Goal: Task Accomplishment & Management: Complete application form

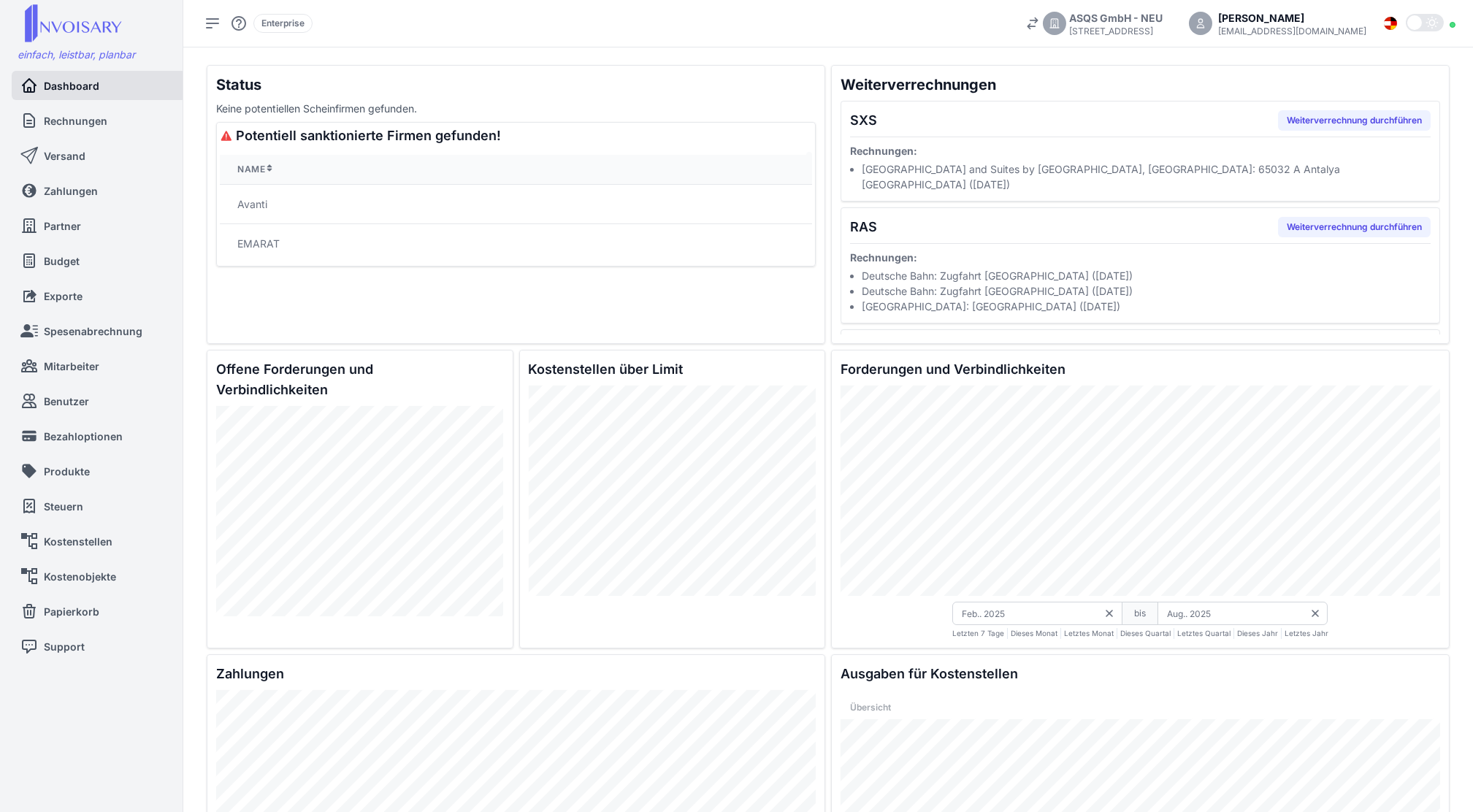
click at [80, 135] on nav "Dashboard Rechnungen Versand Zahlungen Partner Budget Exporte Spesenabrechnung …" at bounding box center [98, 374] width 197 height 607
click at [90, 121] on span "Rechnungen" at bounding box center [75, 121] width 62 height 15
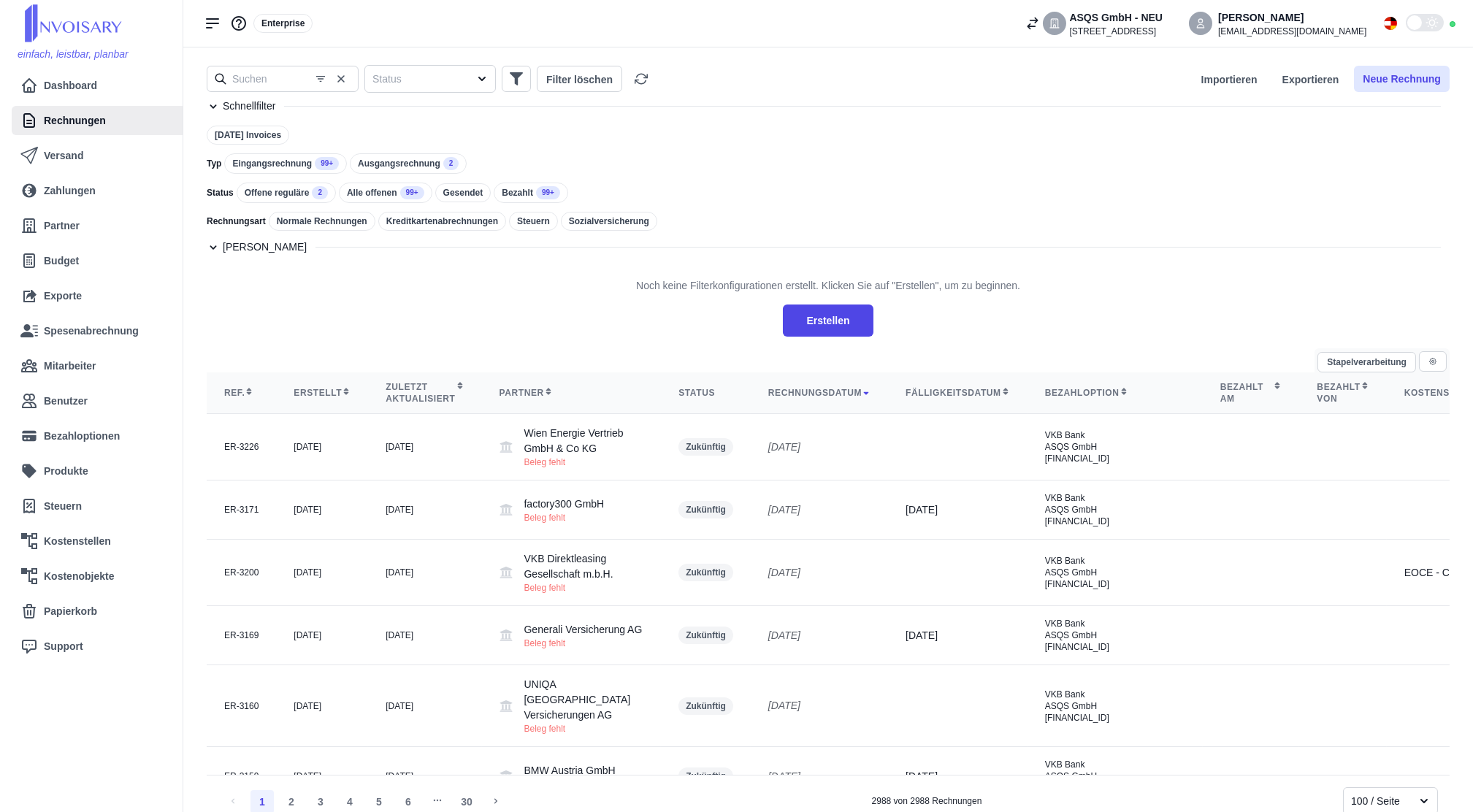
click at [1400, 84] on button "Neue Rechnung" at bounding box center [1401, 78] width 96 height 26
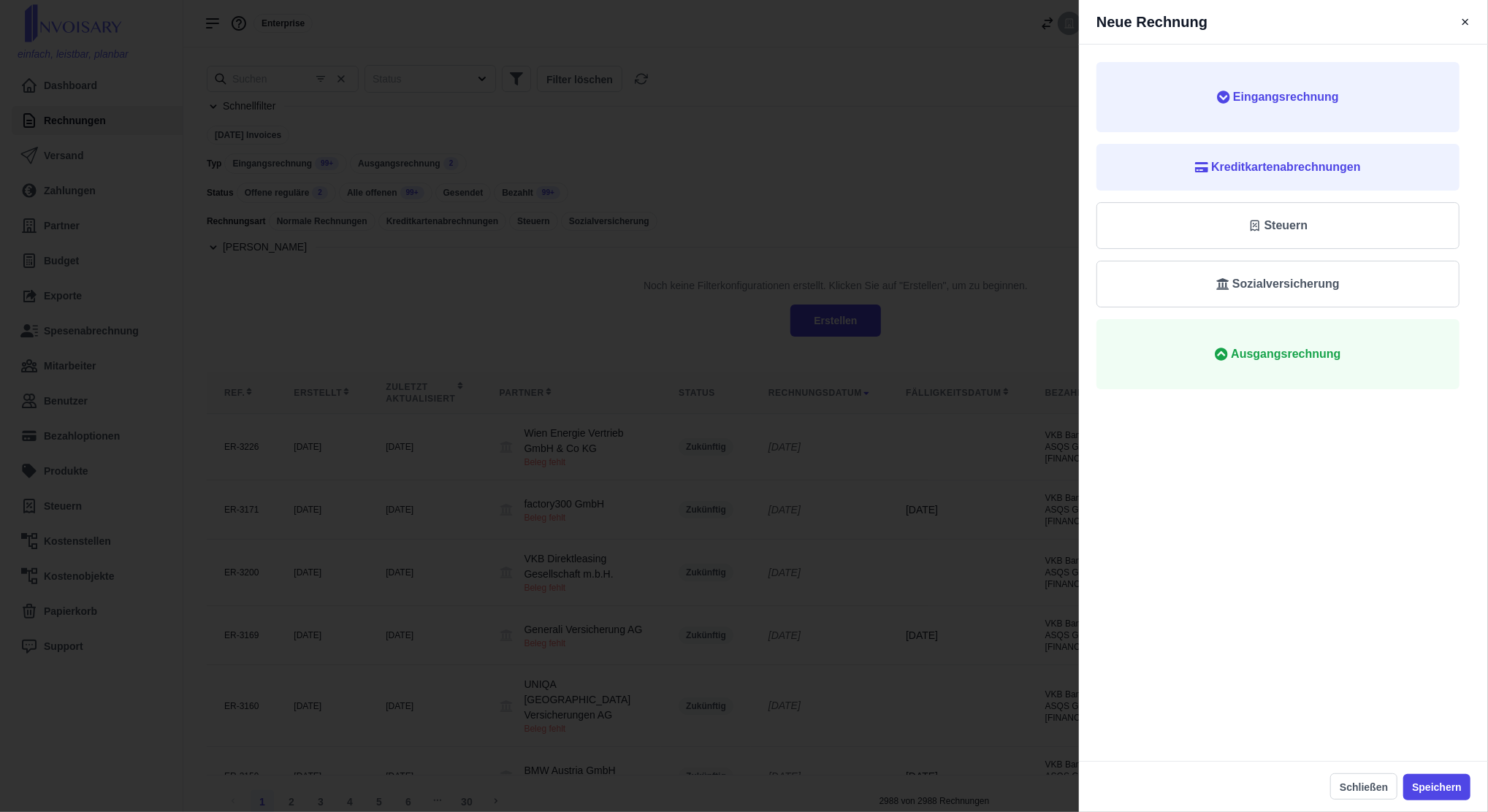
click at [1316, 102] on span "Eingangsrechnung" at bounding box center [1286, 97] width 106 height 18
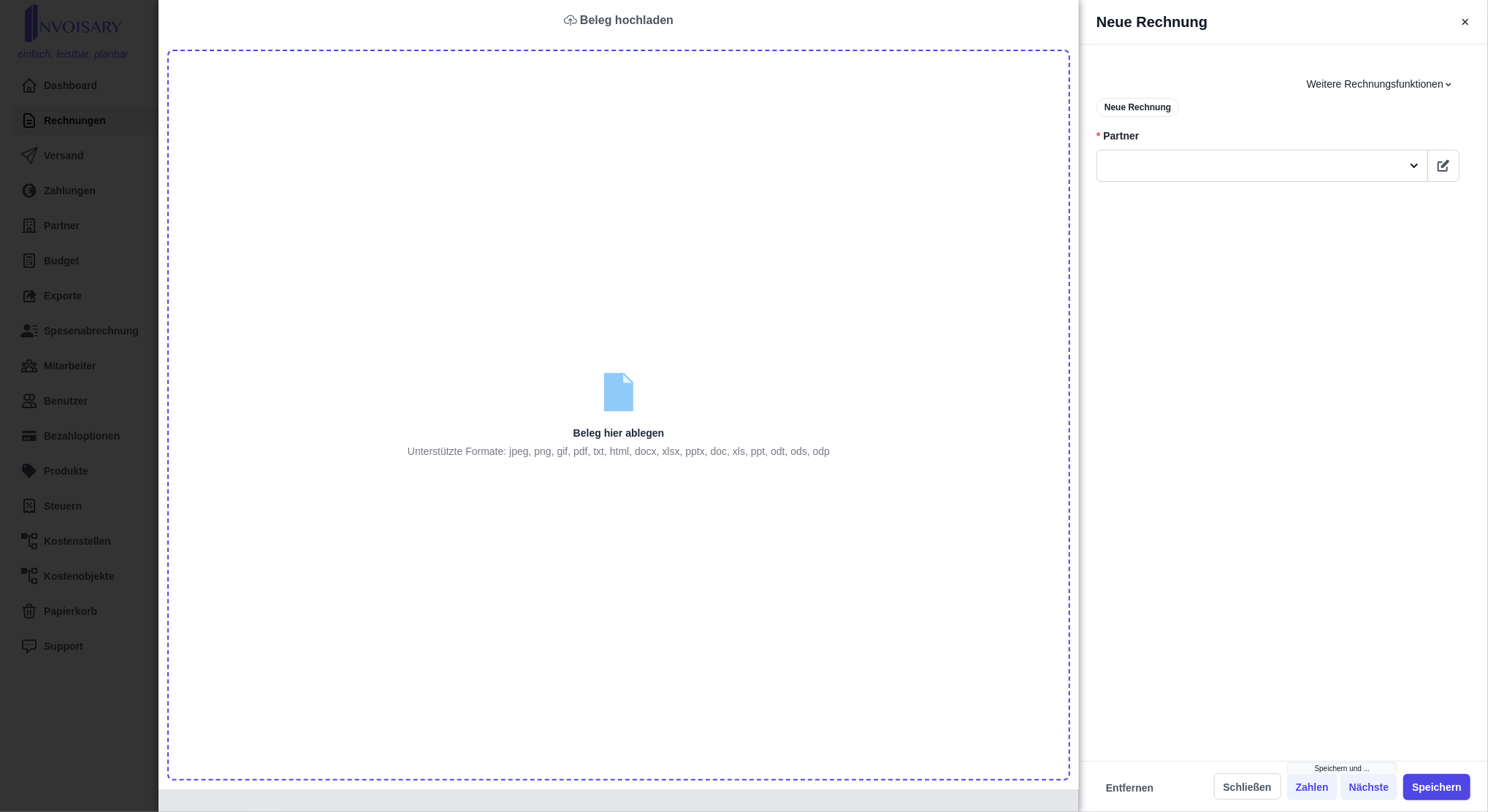
type input "C:\fakepath\Invoice-9147711 (1).pdf"
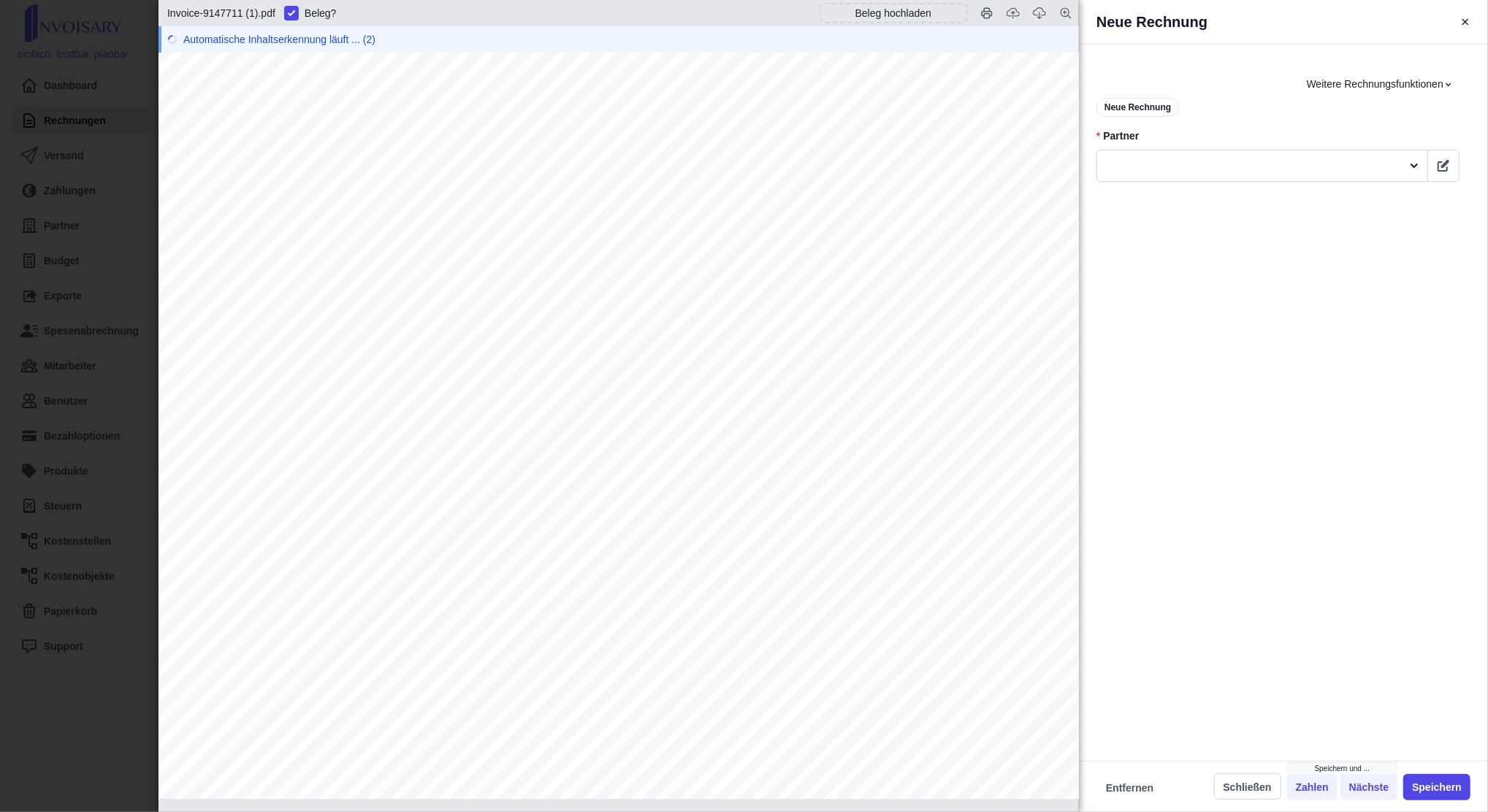
click at [1321, 190] on div "Weitere Rechnungsfunktionen Neue Rechnung * Partner" at bounding box center [1278, 140] width 398 height 157
click at [1321, 183] on div "Weitere Rechnungsfunktionen Neue Rechnung * Partner" at bounding box center [1278, 140] width 398 height 157
click at [1315, 176] on div at bounding box center [1249, 165] width 304 height 24
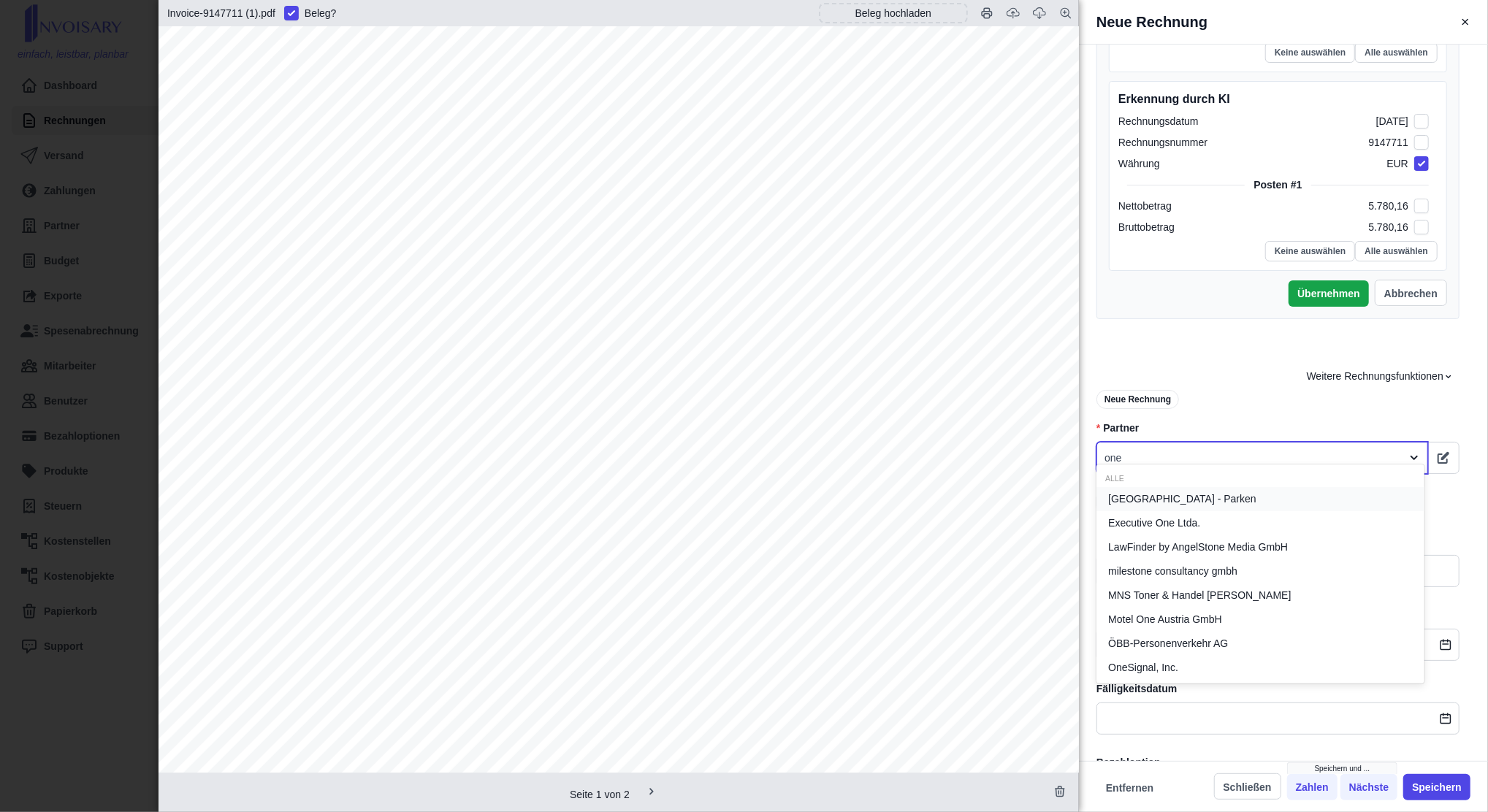
scroll to position [1576, 0]
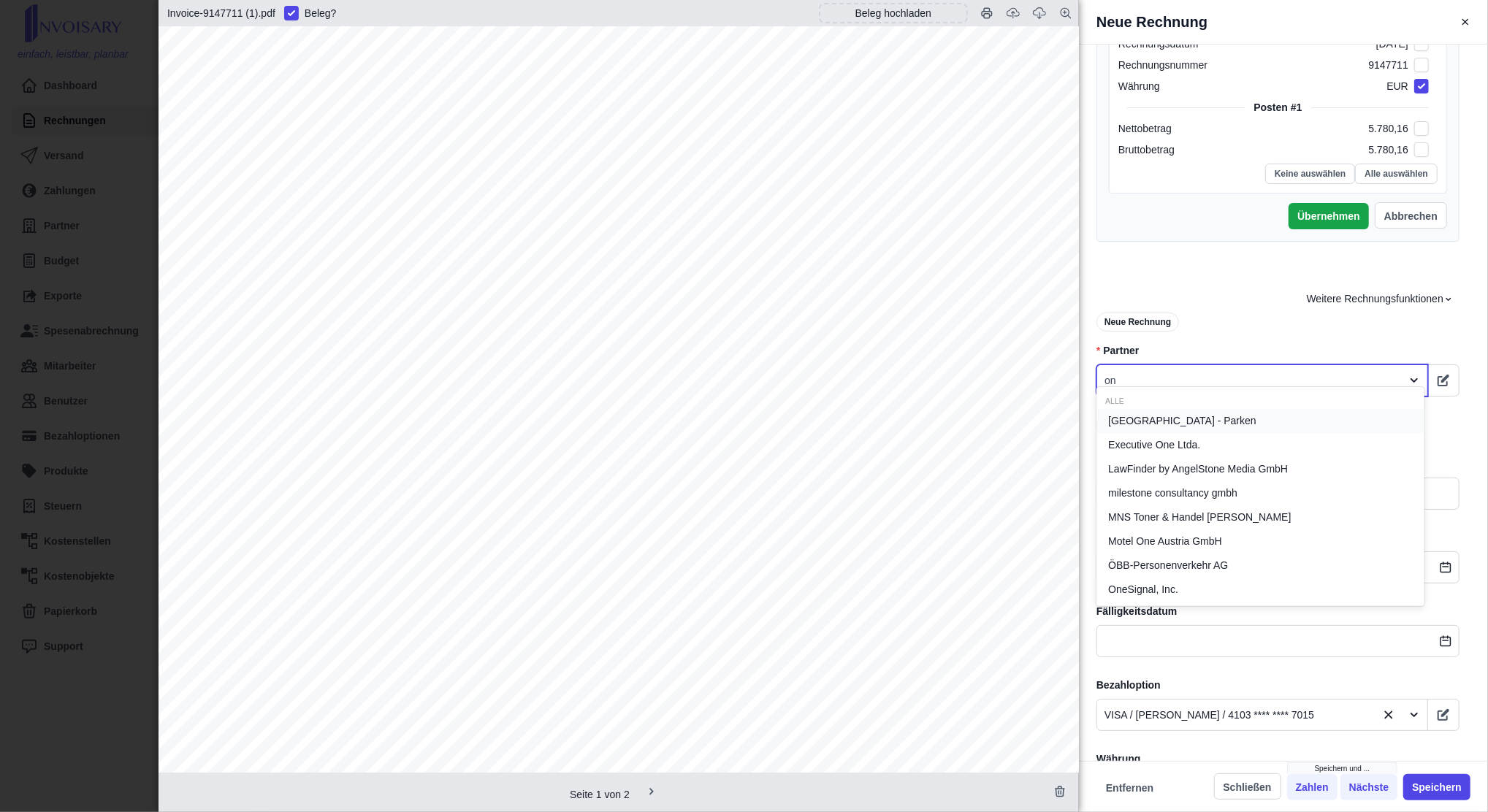
type input "o"
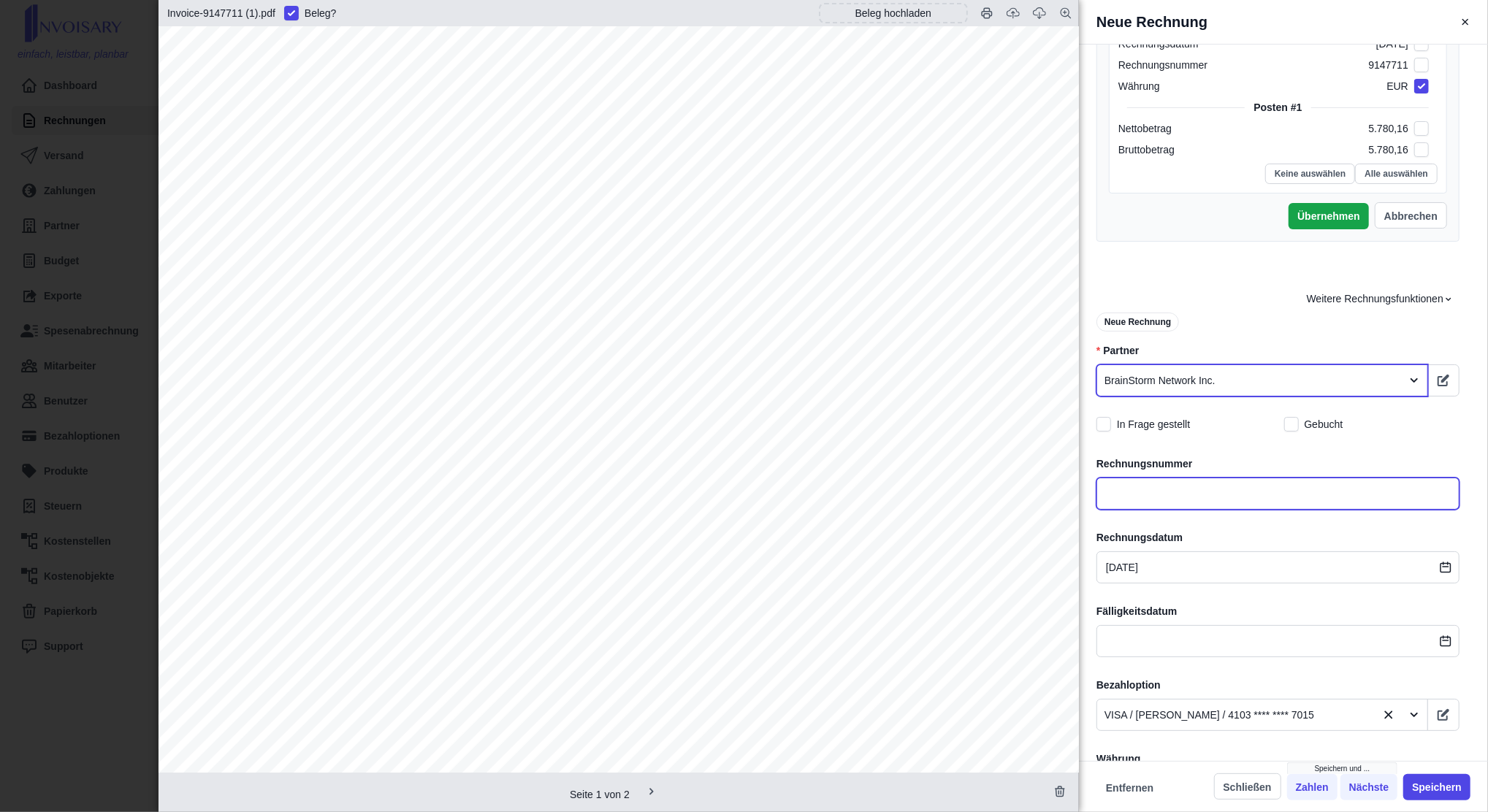
click at [1191, 486] on input "text" at bounding box center [1279, 494] width 363 height 32
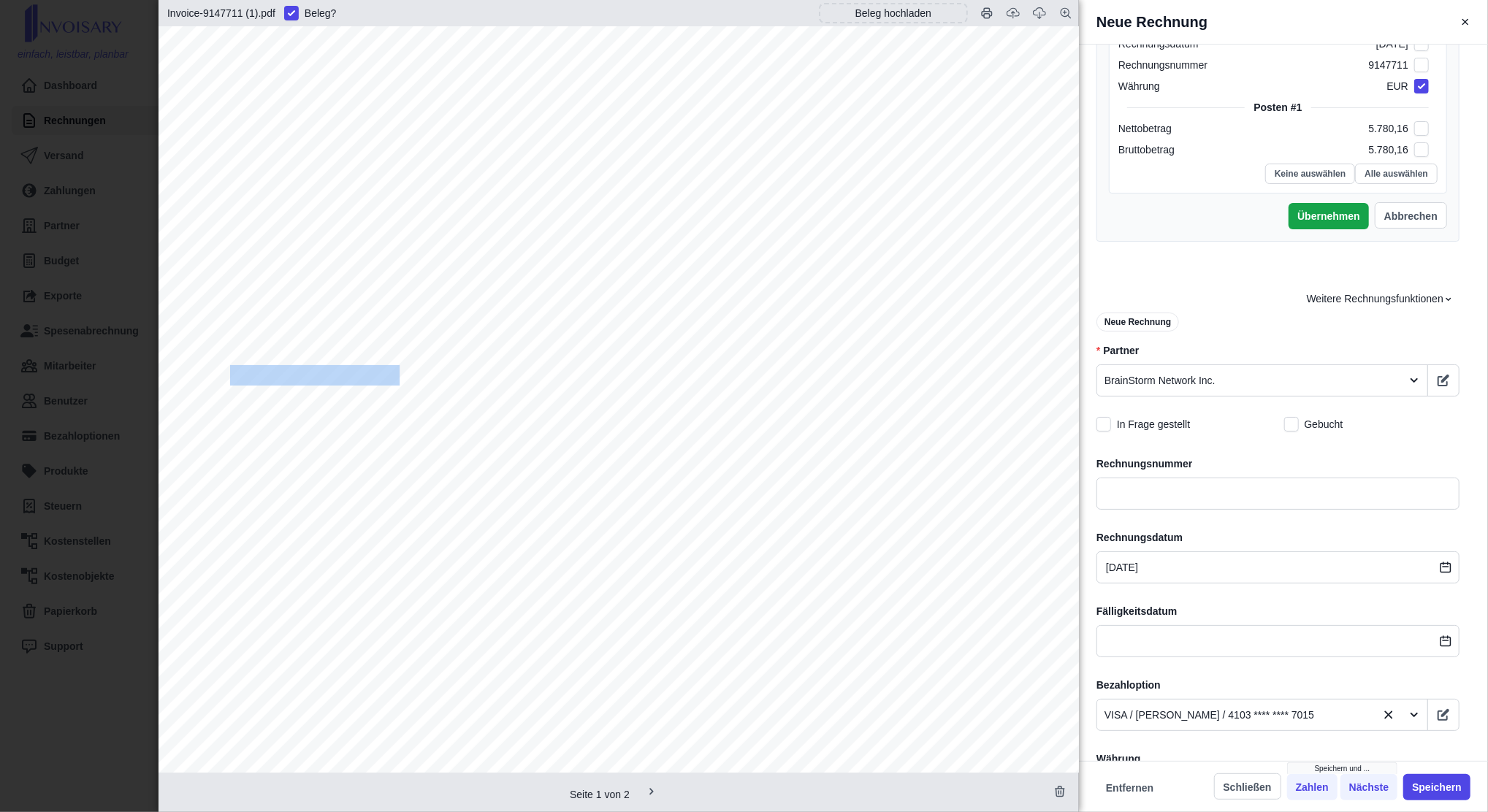
drag, startPoint x: 398, startPoint y: 376, endPoint x: 230, endPoint y: 378, distance: 168.0
click at [230, 378] on span "Invoice #9147711" at bounding box center [315, 376] width 170 height 18
copy span "Invoice #9147711"
click at [1178, 487] on input "text" at bounding box center [1279, 494] width 363 height 32
paste input "Invoice #9147711"
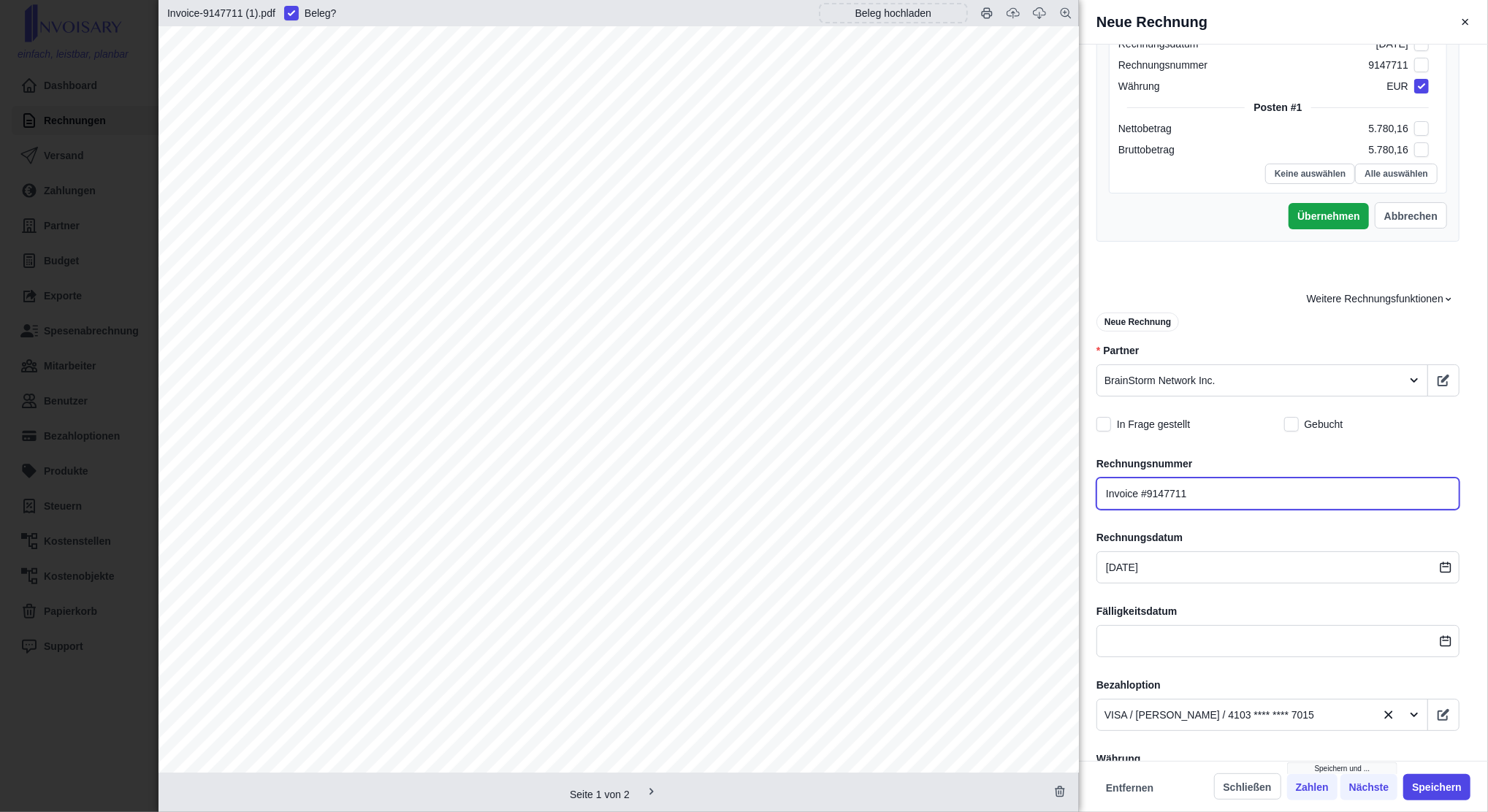
type input "Invoice #9147711"
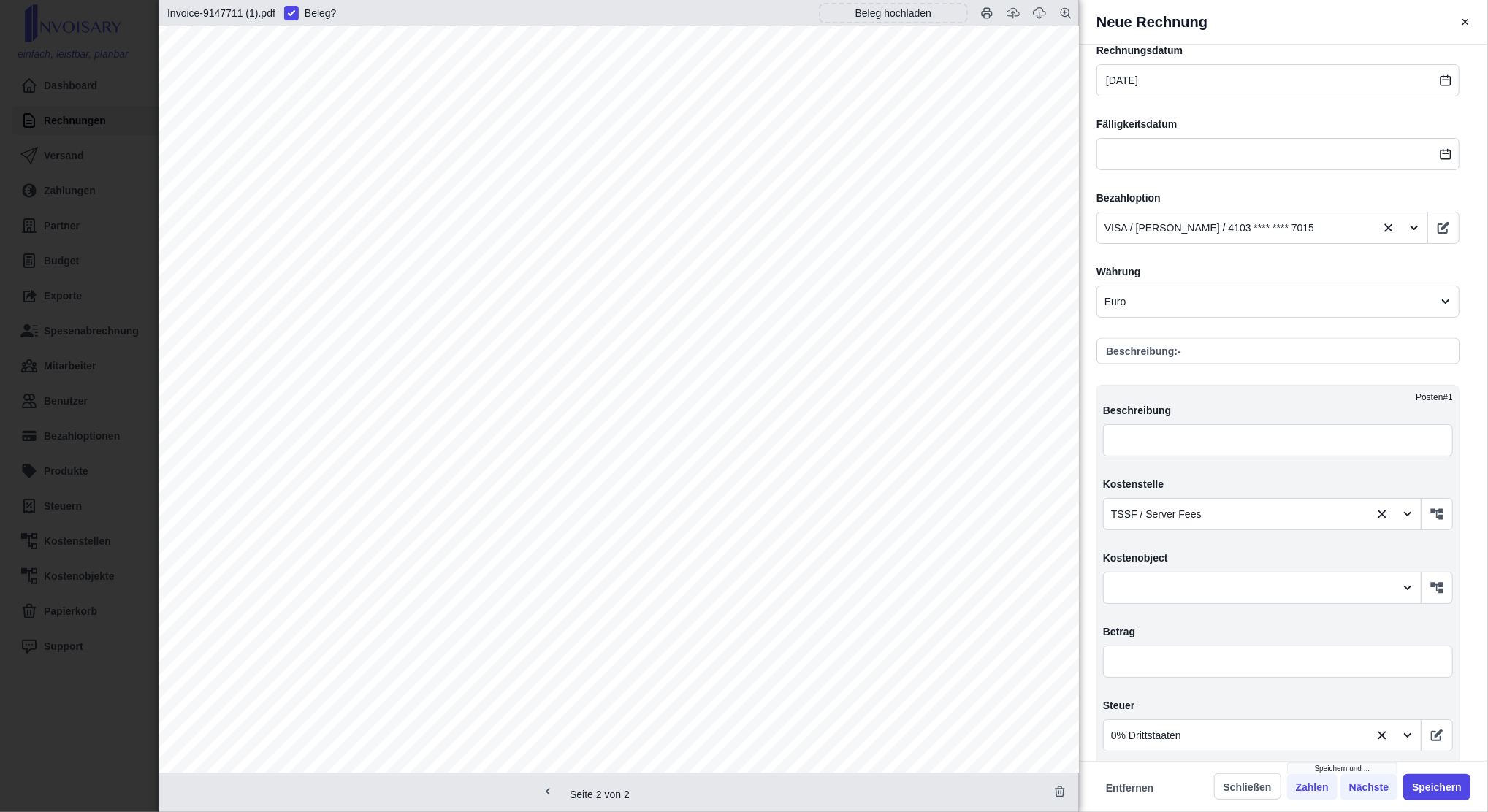
scroll to position [1891, 0]
click at [1190, 646] on input "text" at bounding box center [1278, 662] width 350 height 32
type input "5,00"
type input "0,00"
type input "5,00"
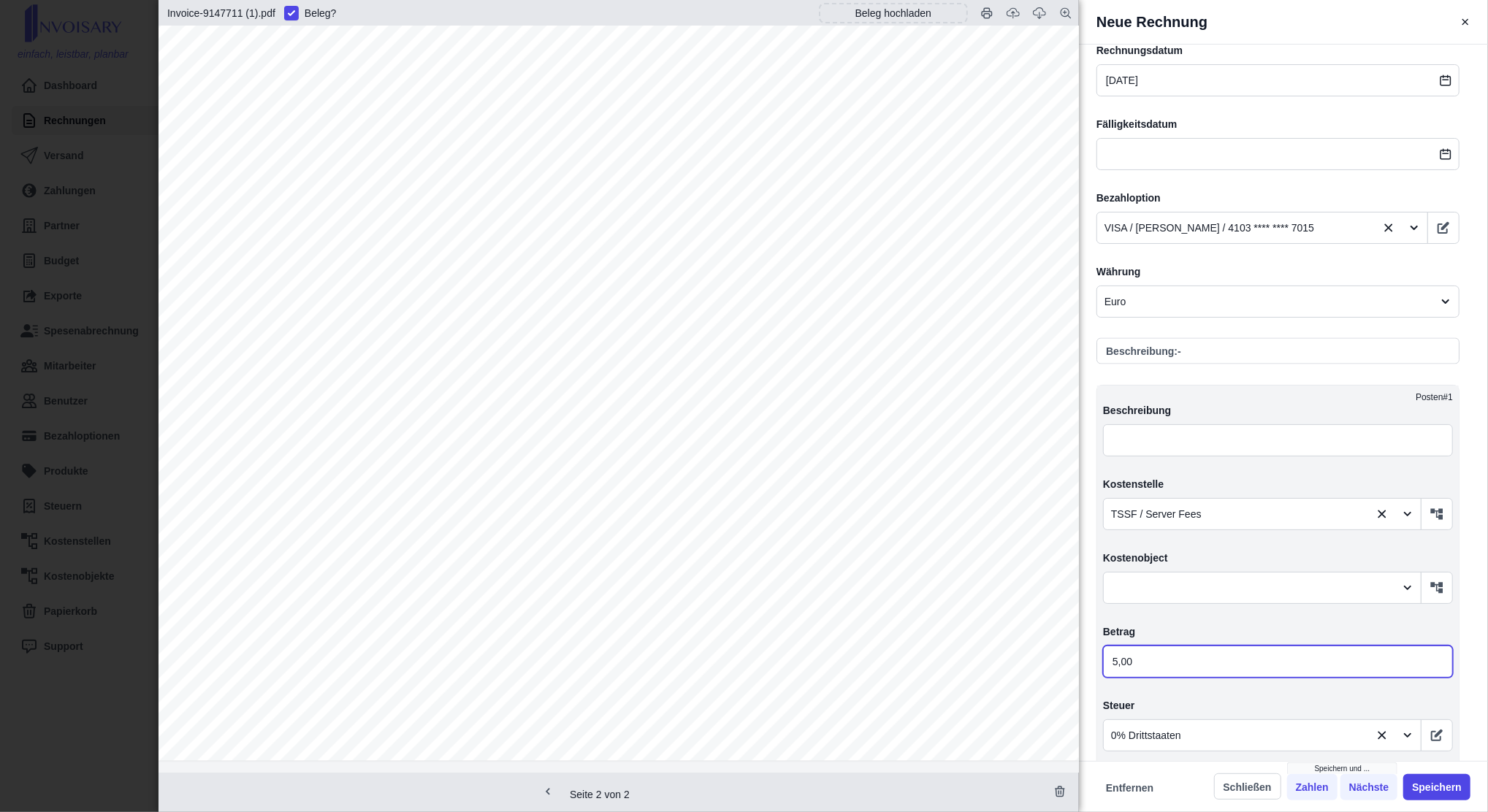
type input "57,00"
type input "578,00"
type input "5 780,00"
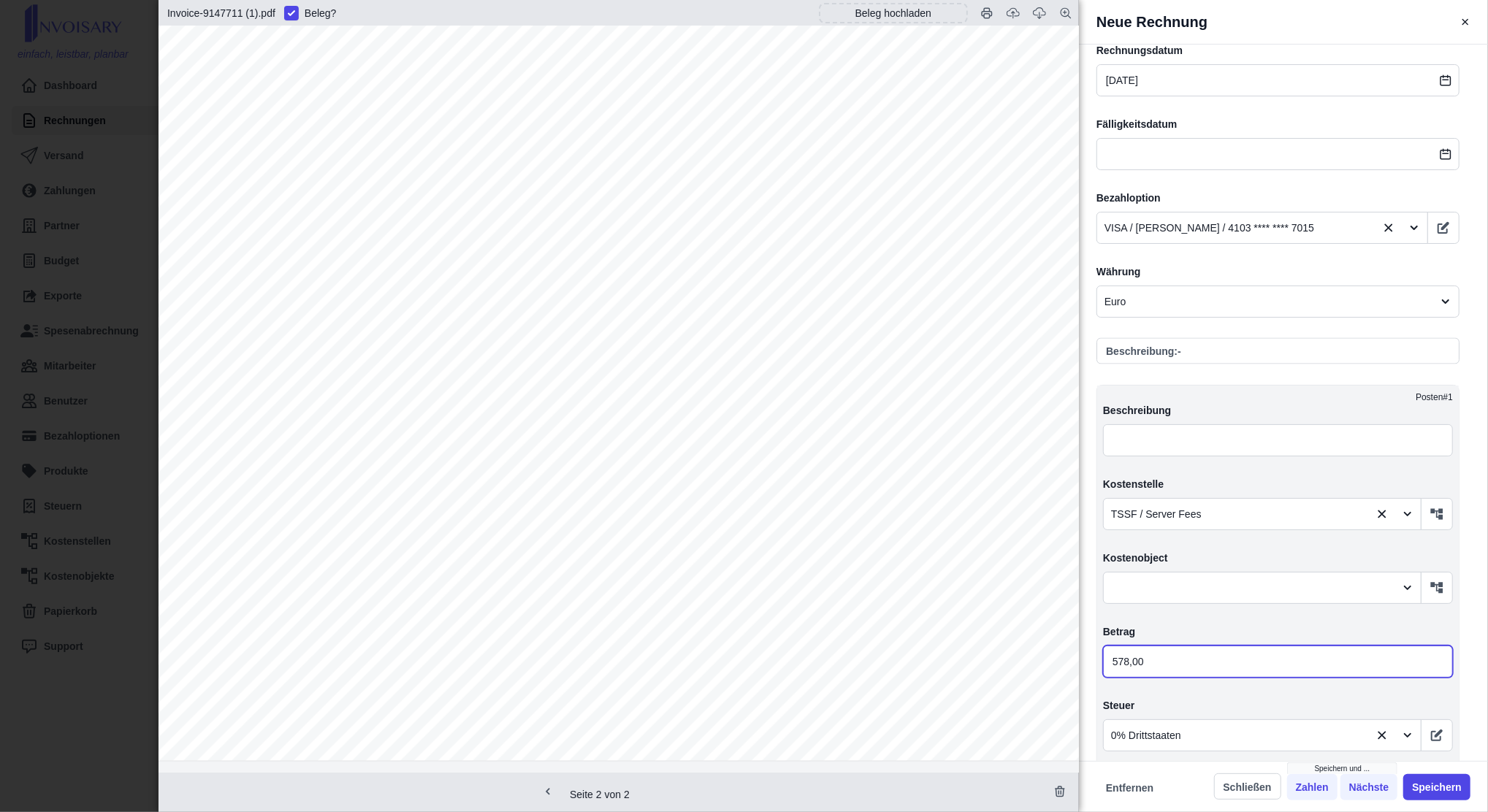
type input "5 780,00"
type input "5 780,10"
type input "5 780,16"
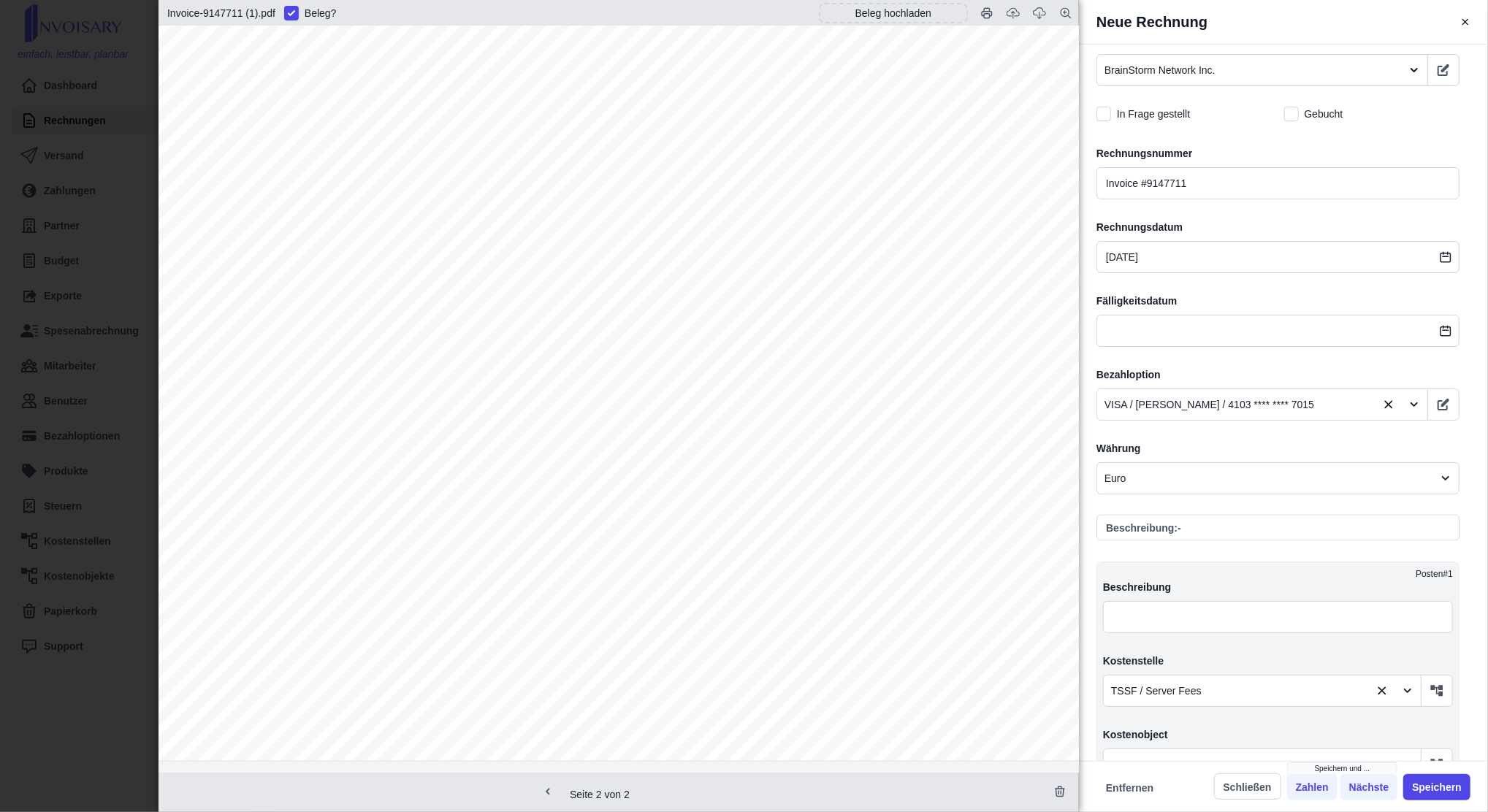
scroll to position [1573, 0]
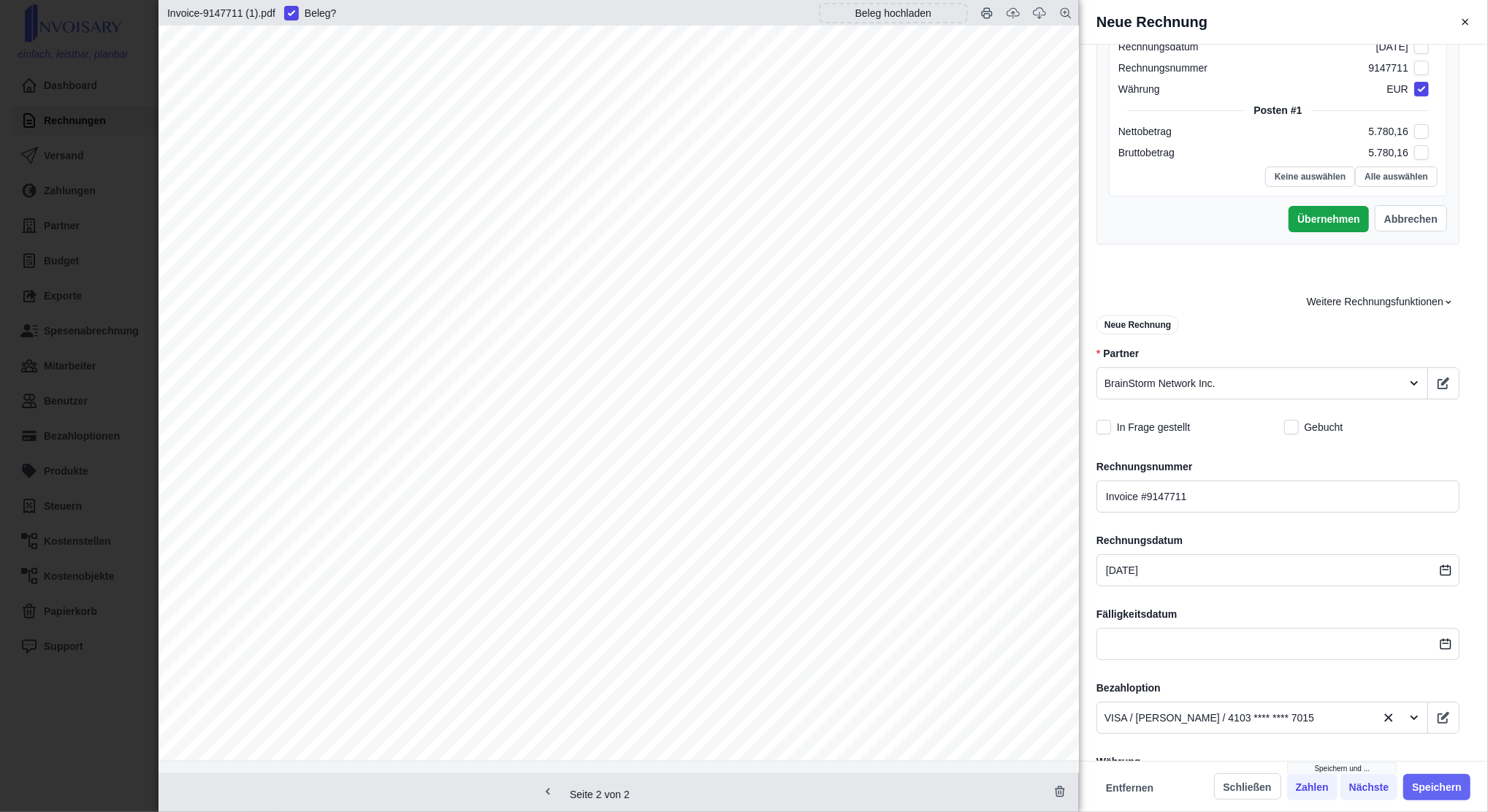
type input "5 780,16"
click at [1427, 794] on button "Speichern" at bounding box center [1437, 787] width 67 height 26
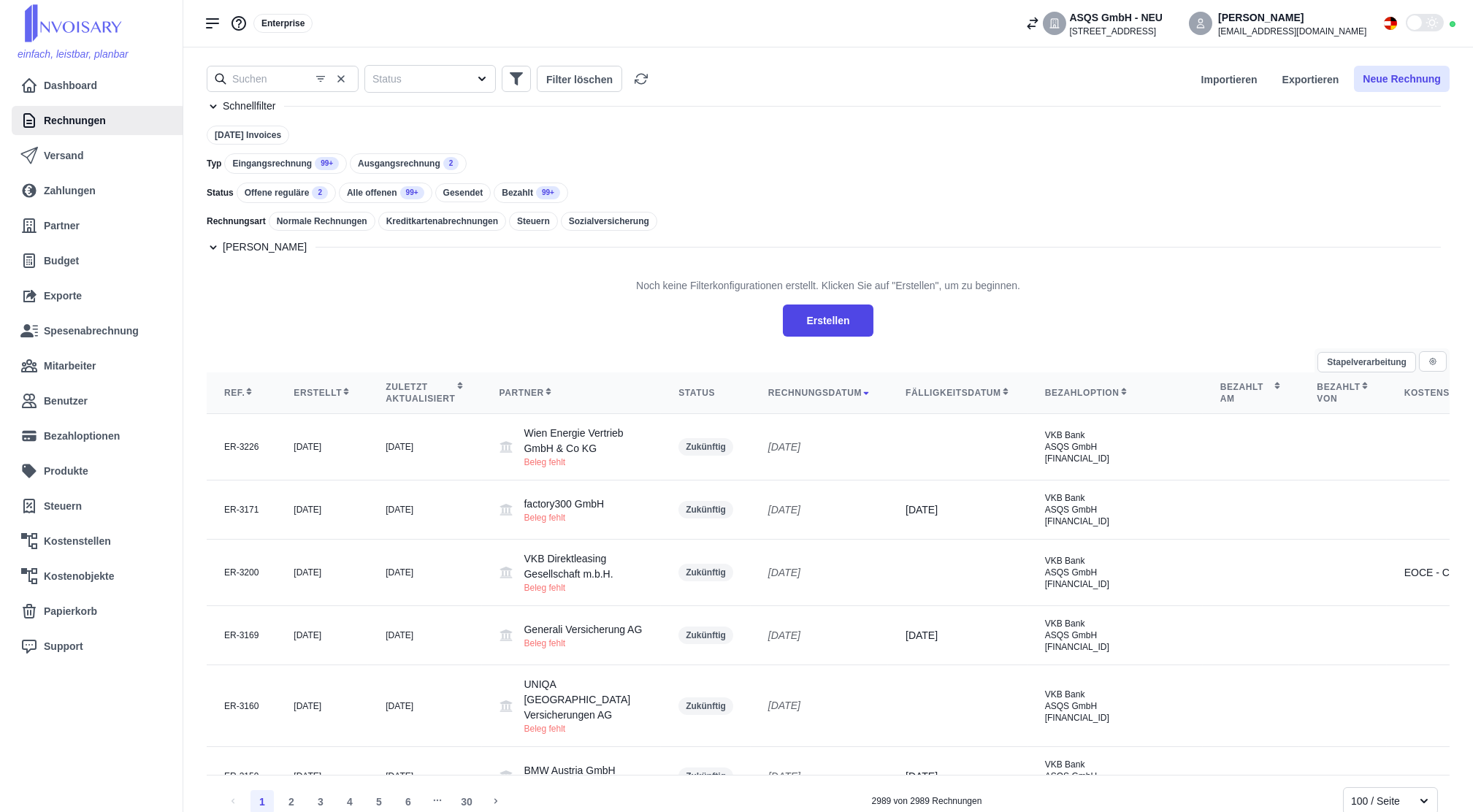
click at [1412, 73] on button "Neue Rechnung" at bounding box center [1401, 78] width 96 height 26
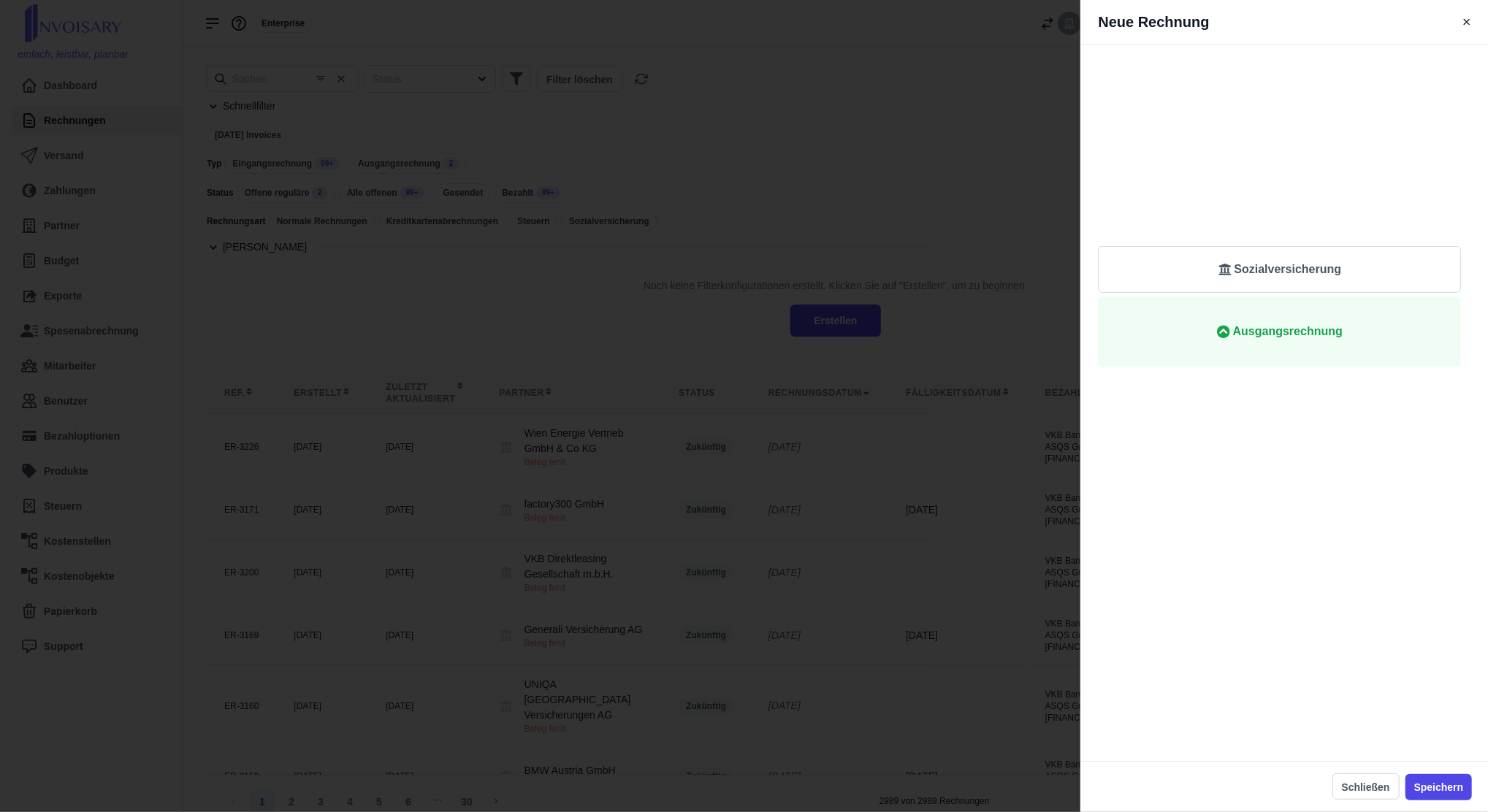
click at [1358, 102] on span "Eingangsrechnung" at bounding box center [1280, 97] width 317 height 18
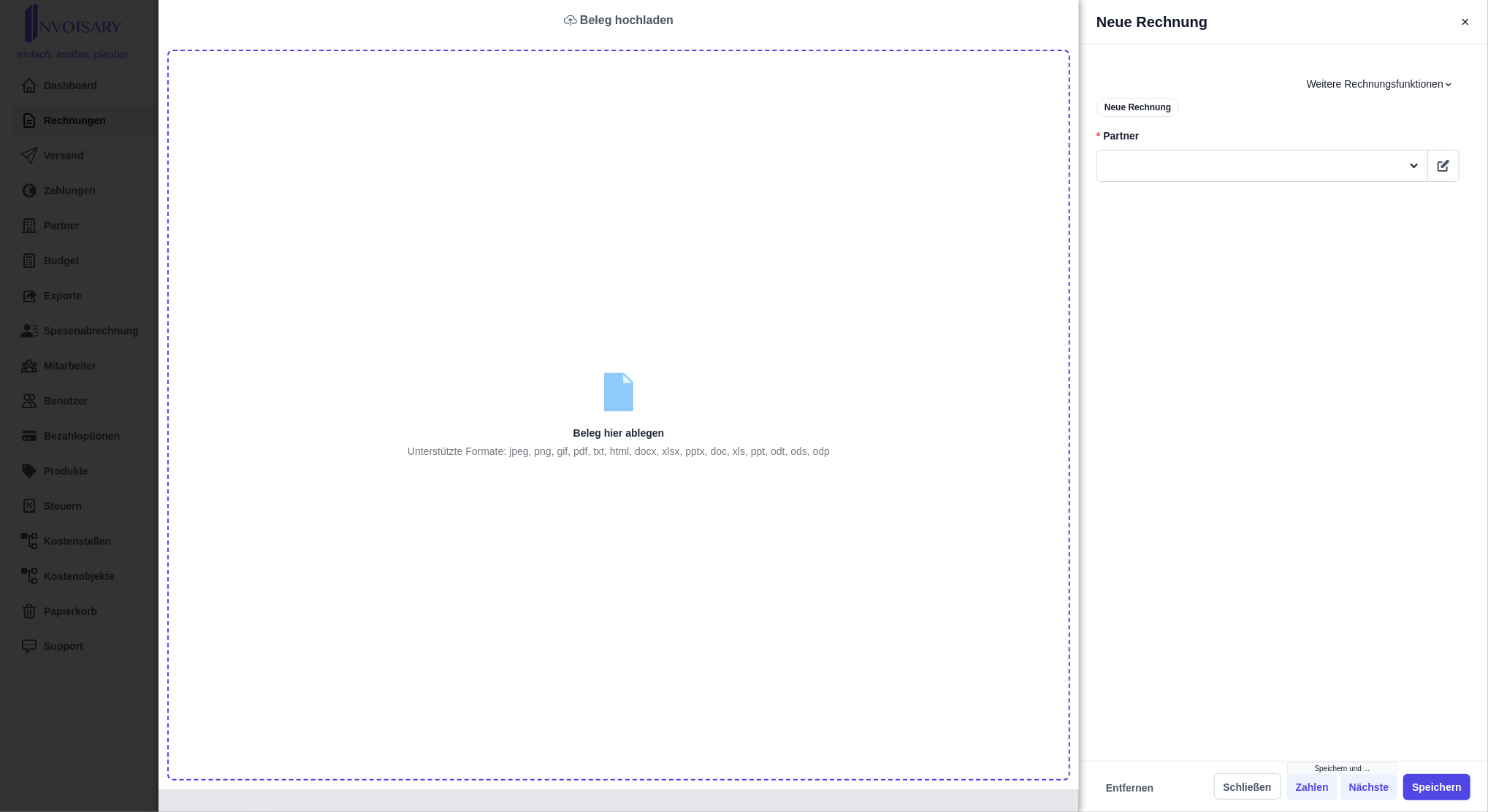
type input "C:\fakepath\Adobe_Transaction_No_3188919463_20250815 (1).pdf"
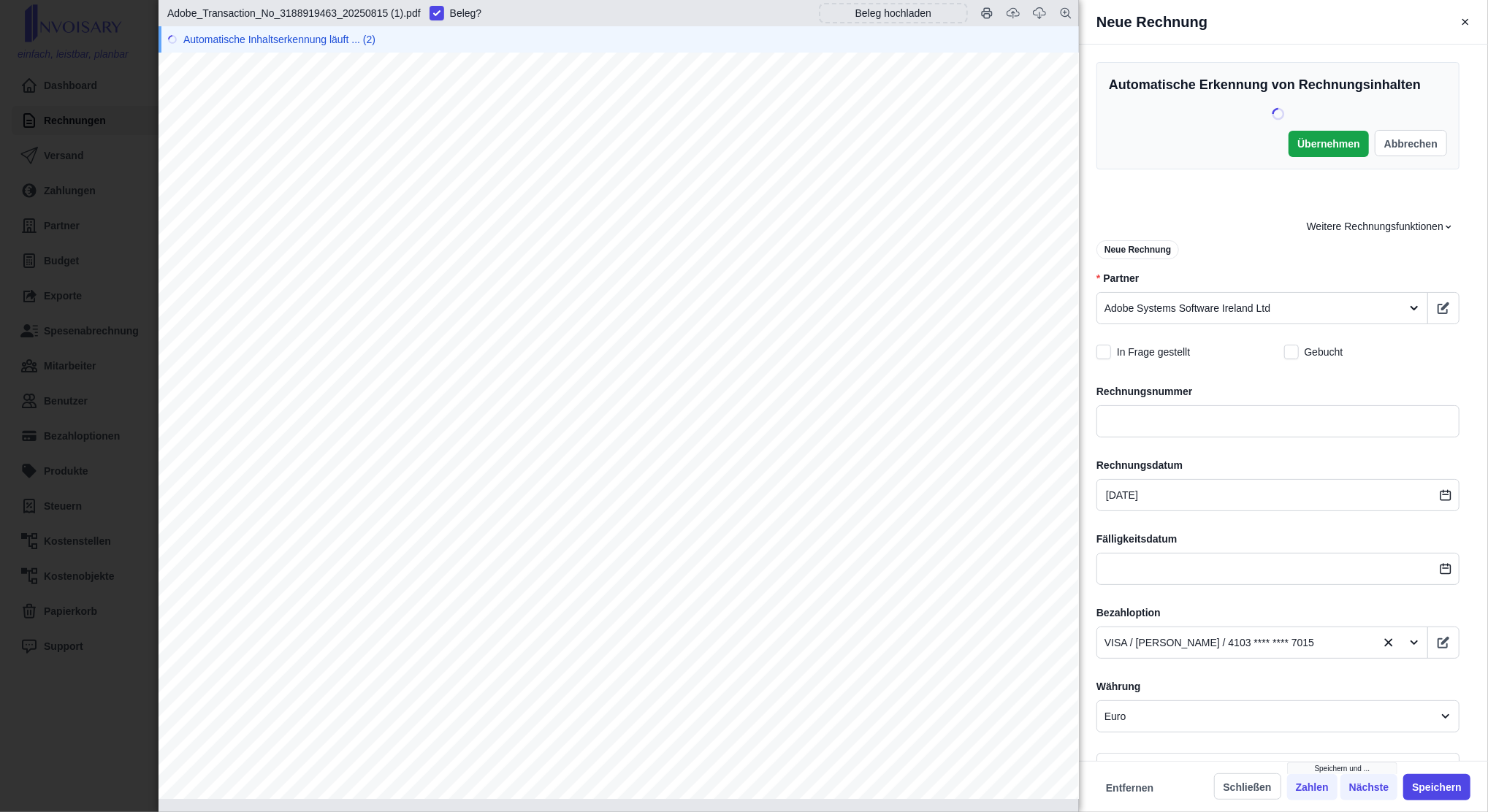
click at [964, 89] on span "IEE2025011591866" at bounding box center [971, 95] width 96 height 12
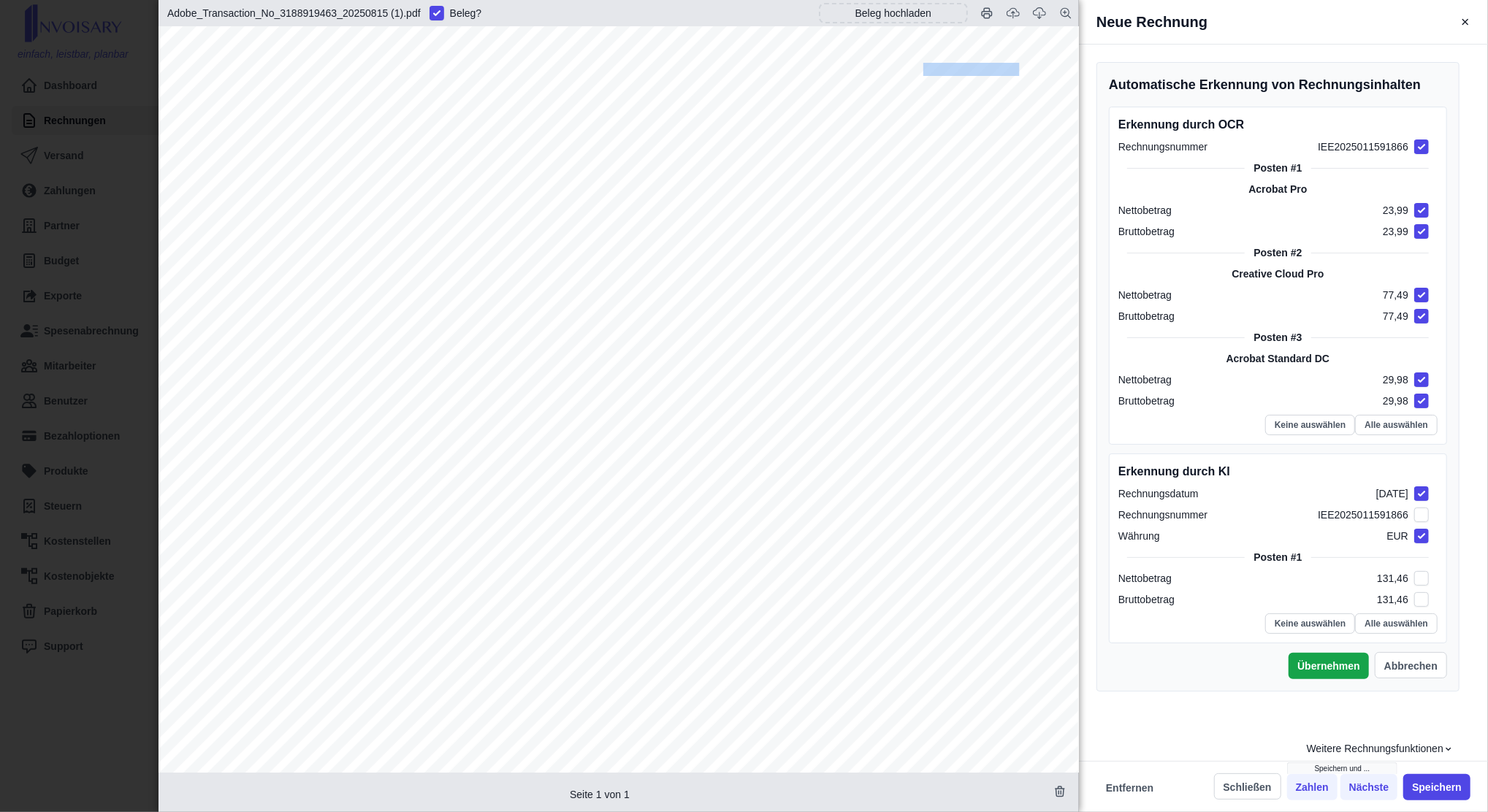
copy span "IEE2025011591866"
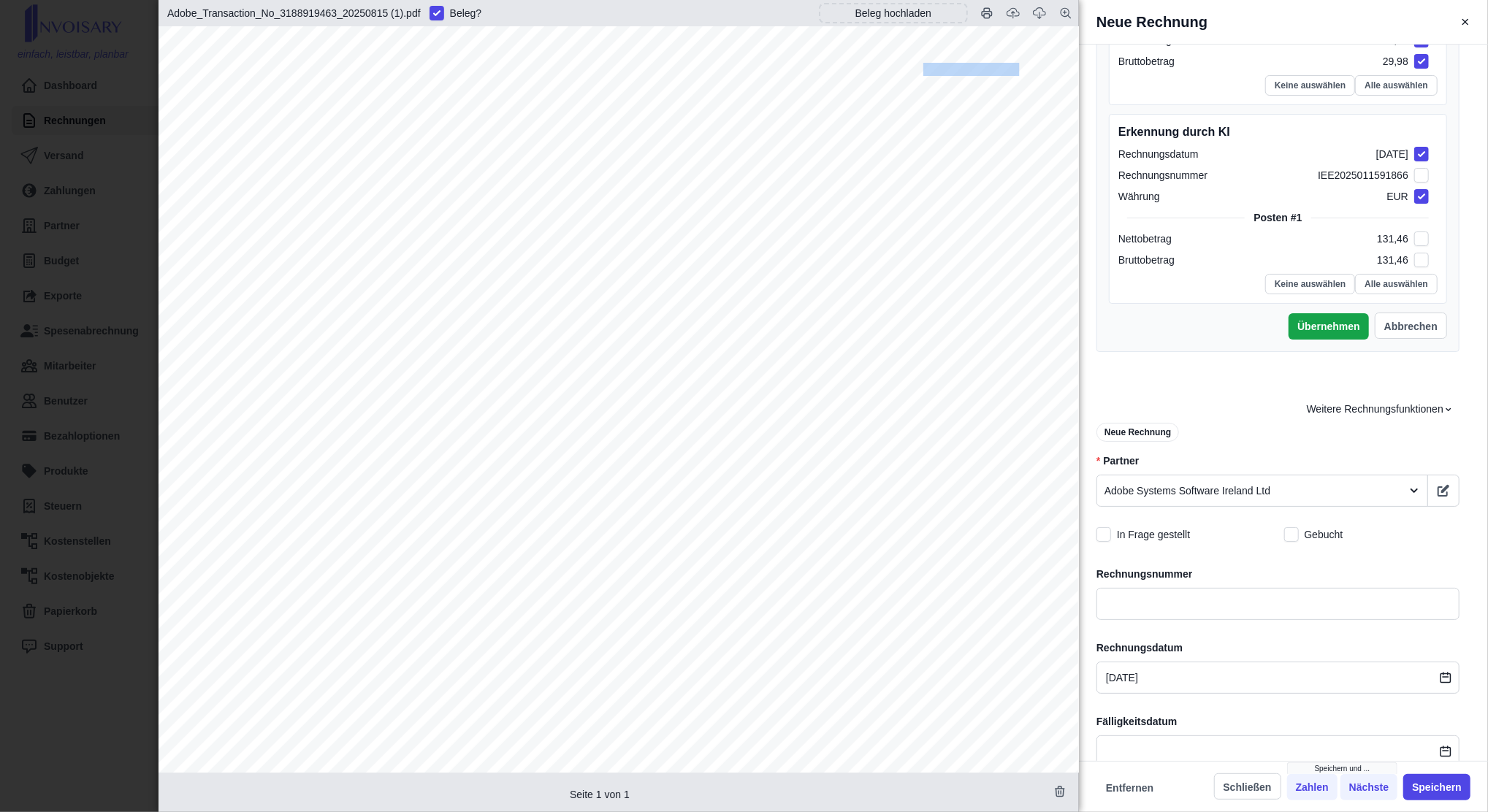
scroll to position [584, 0]
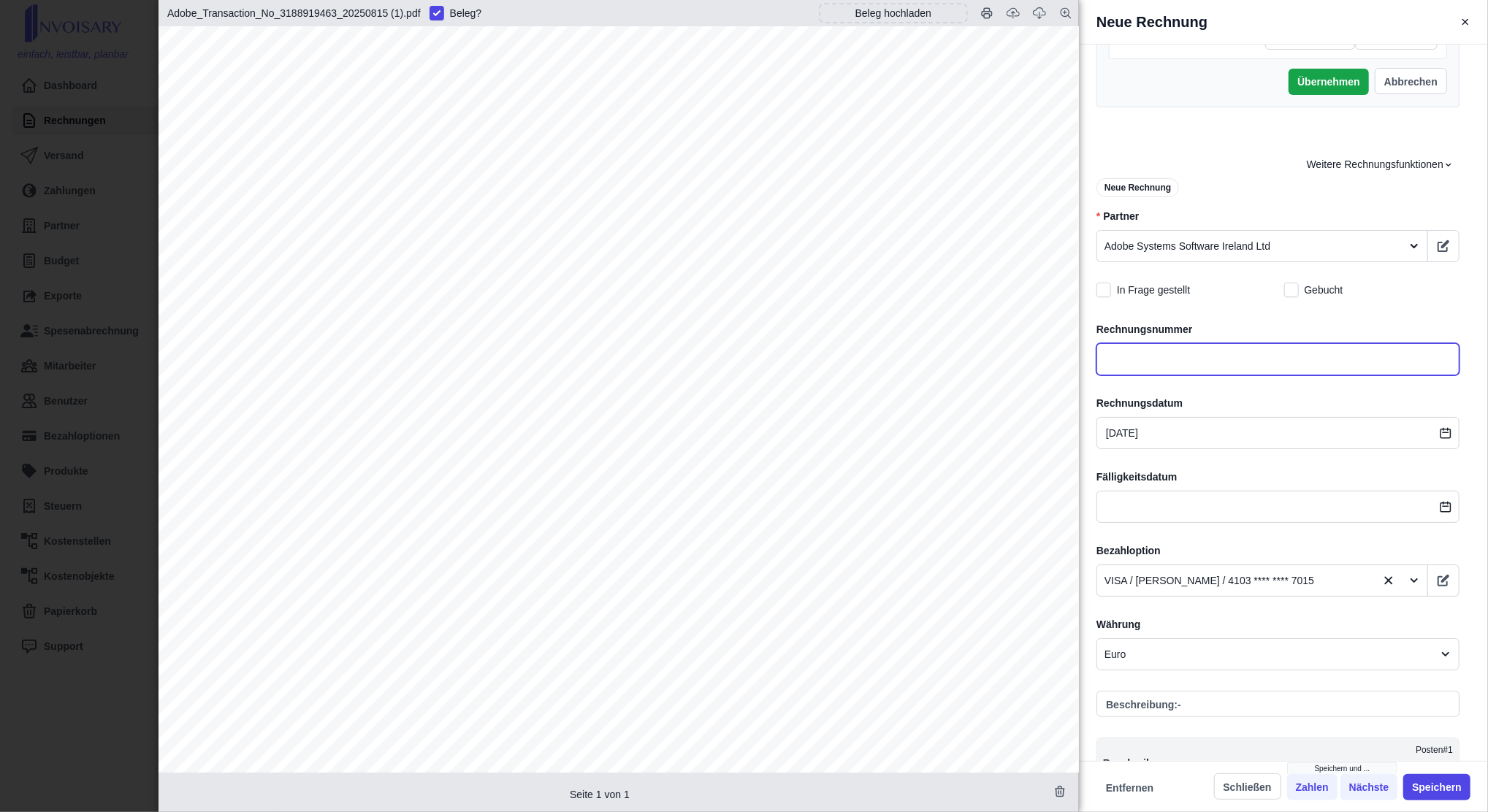
click at [1153, 364] on input "text" at bounding box center [1279, 359] width 363 height 32
paste input "IEE2025011591866"
type input "IEE2025011591866"
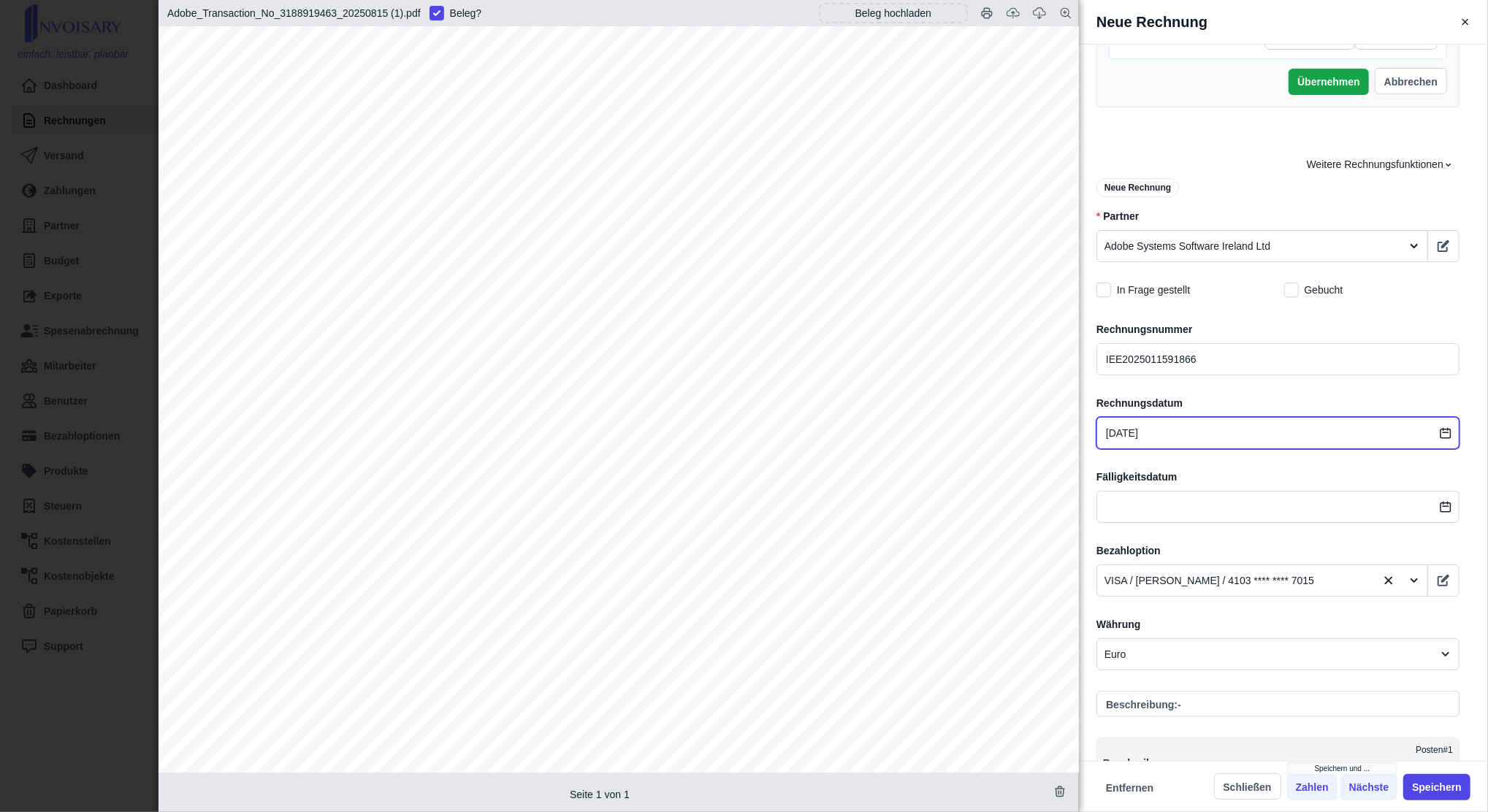
click at [1151, 434] on input "[DATE]" at bounding box center [1279, 433] width 363 height 32
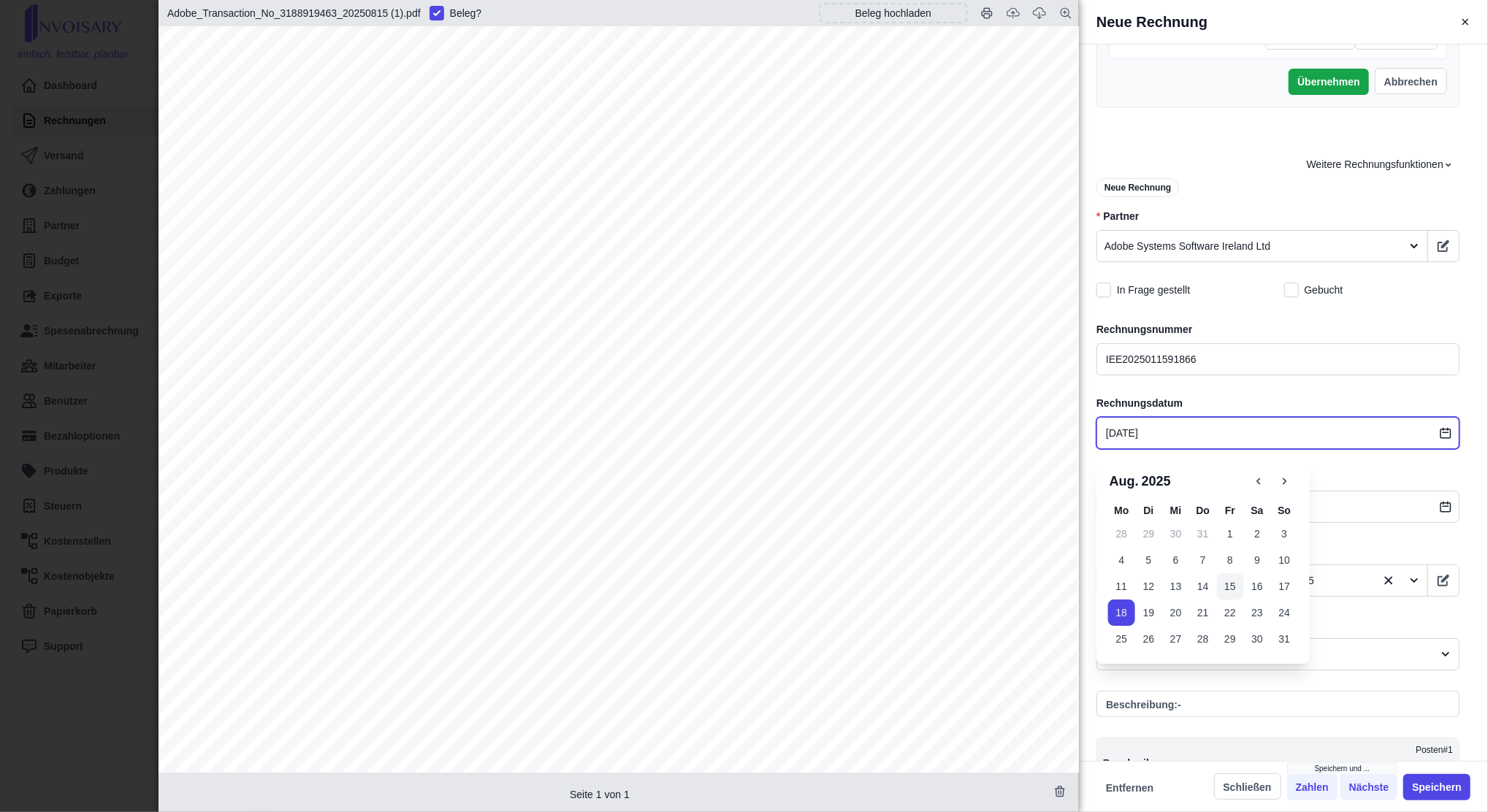
click at [1233, 586] on button "15" at bounding box center [1230, 586] width 27 height 26
type input "[DATE]"
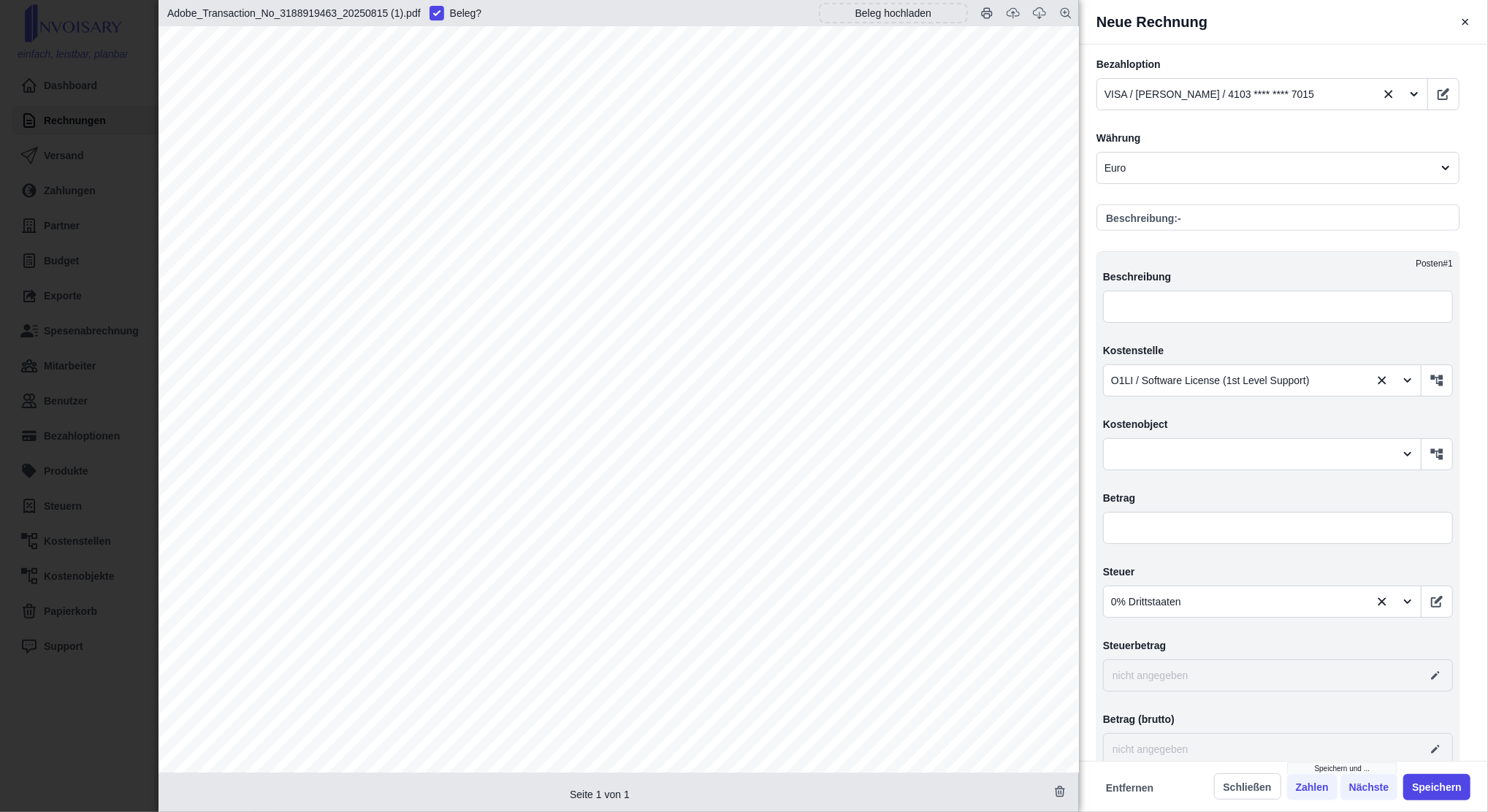
scroll to position [1169, 0]
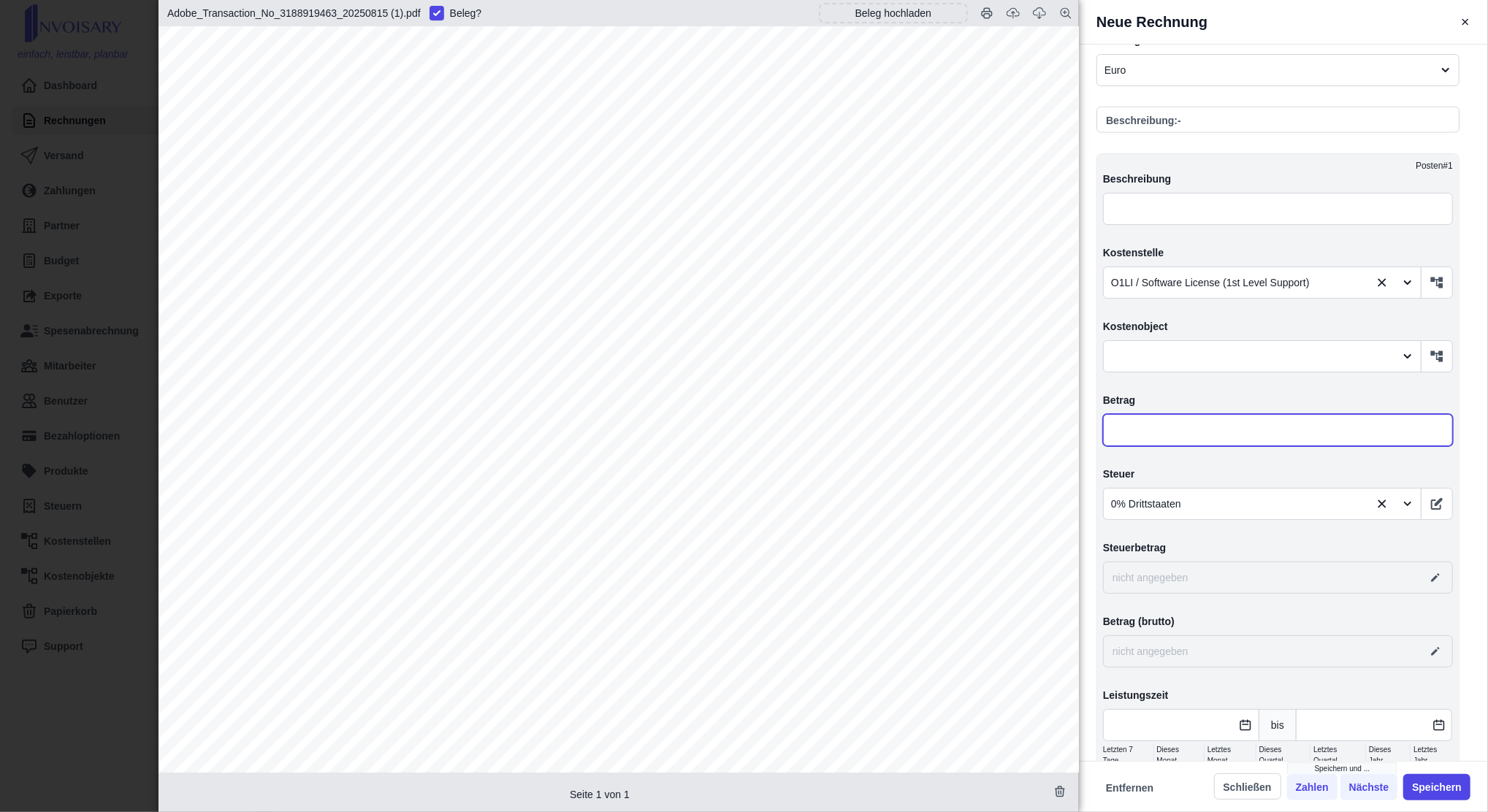
drag, startPoint x: 1168, startPoint y: 430, endPoint x: 1160, endPoint y: 433, distance: 8.5
click at [1168, 430] on input "text" at bounding box center [1278, 430] width 350 height 32
type input "1,00"
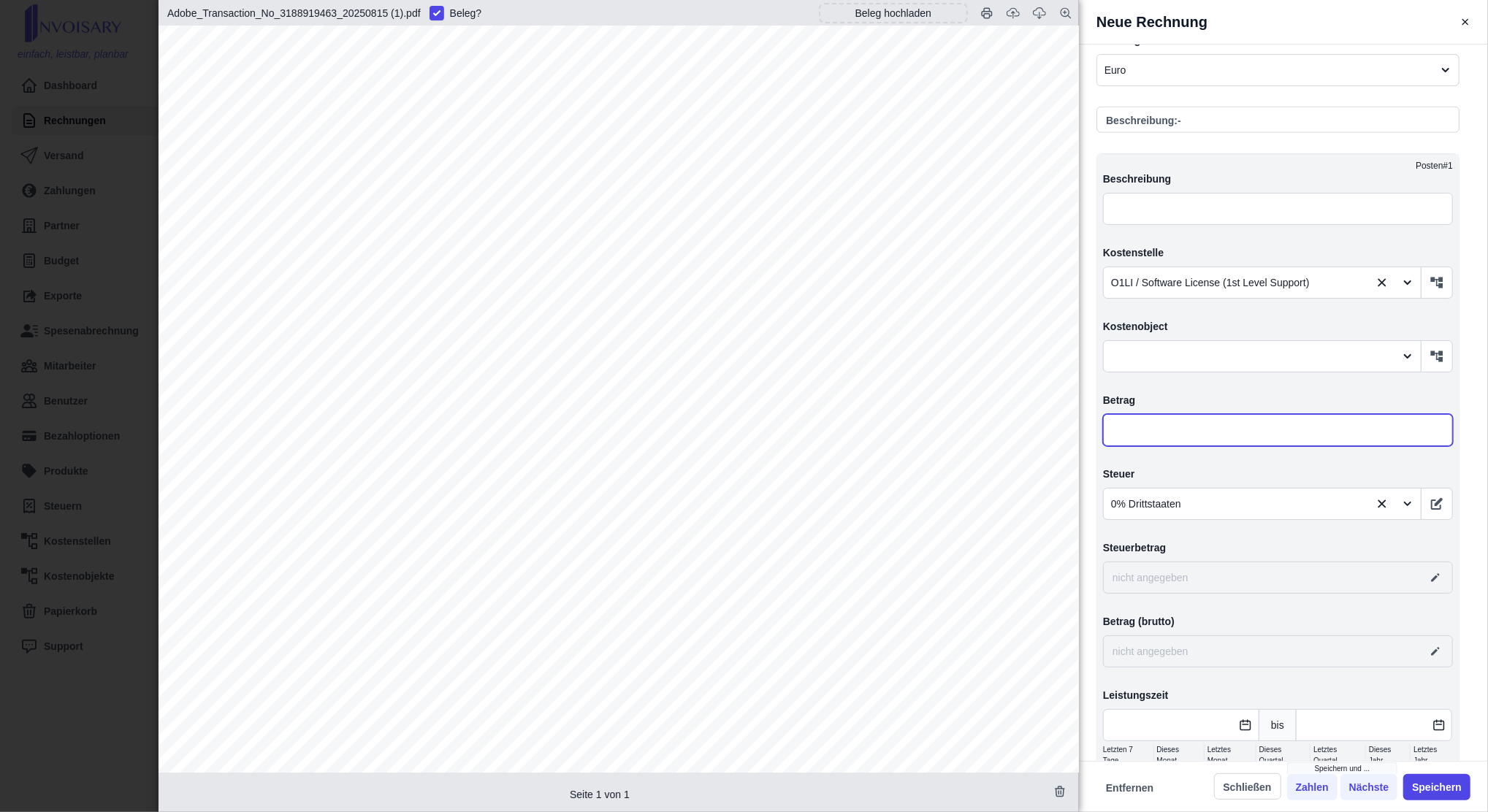
type input "0,00"
type input "13,00"
type input "131,00"
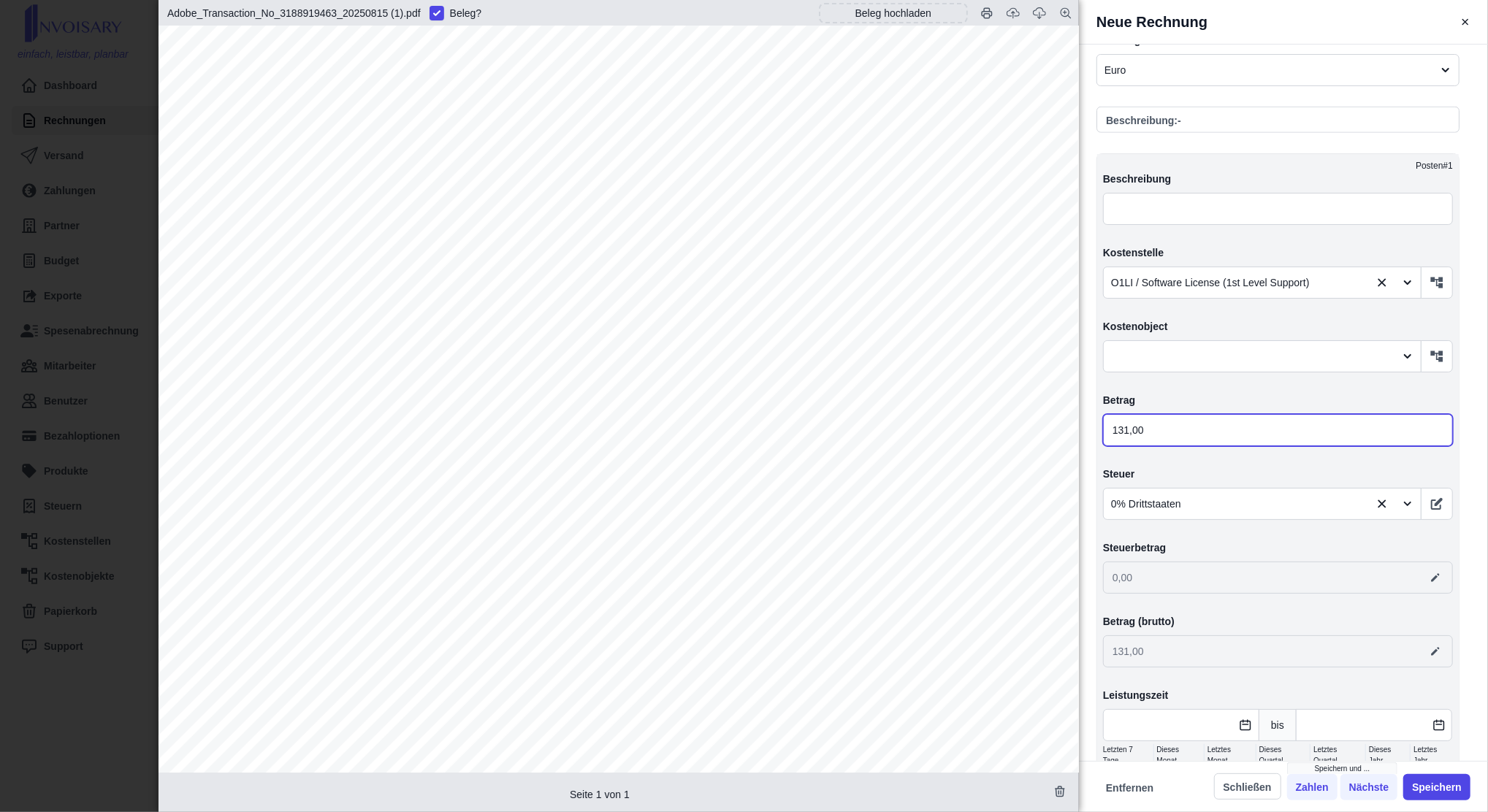
type input "131,40"
type input "131,46"
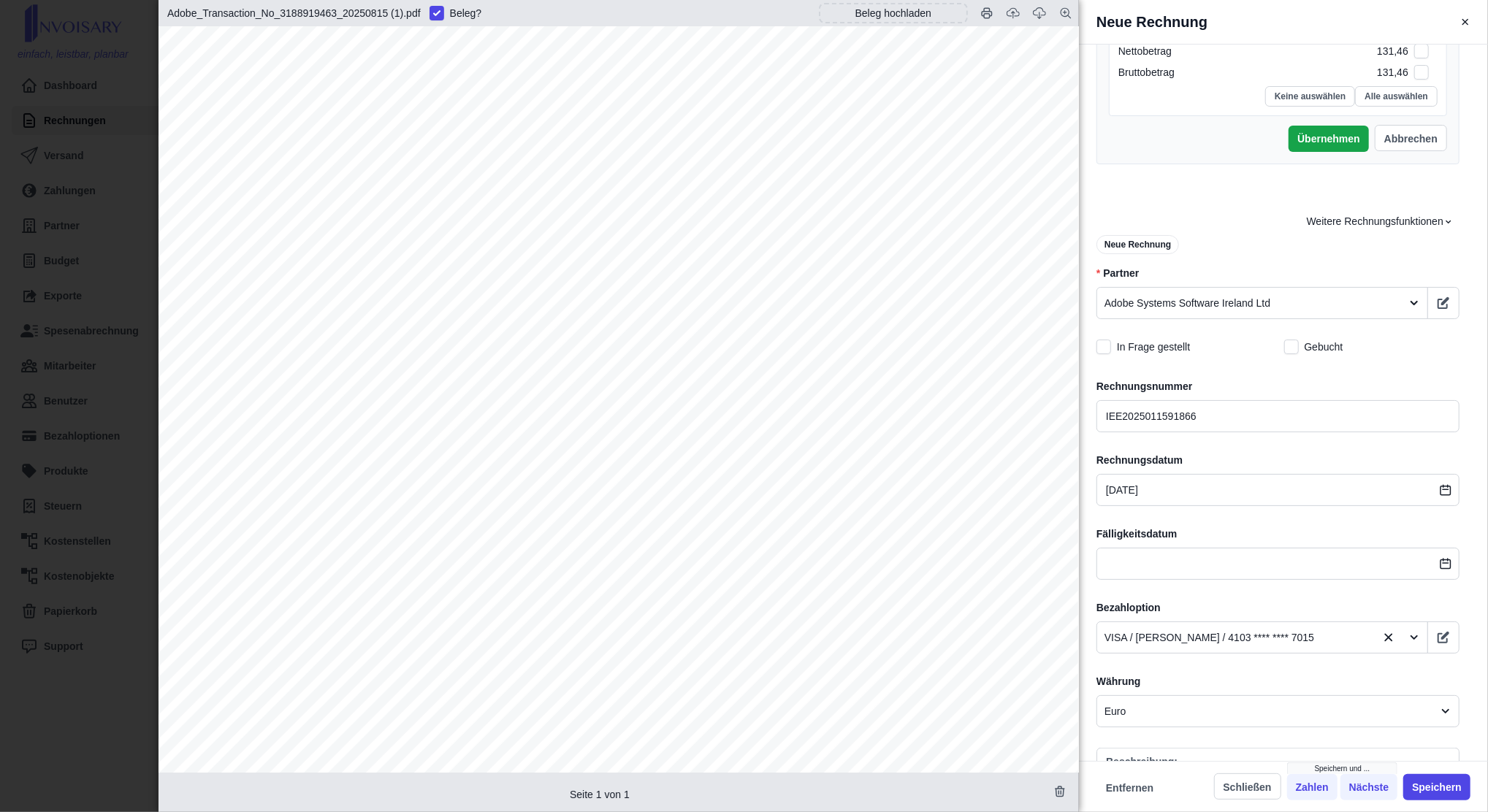
scroll to position [365, 0]
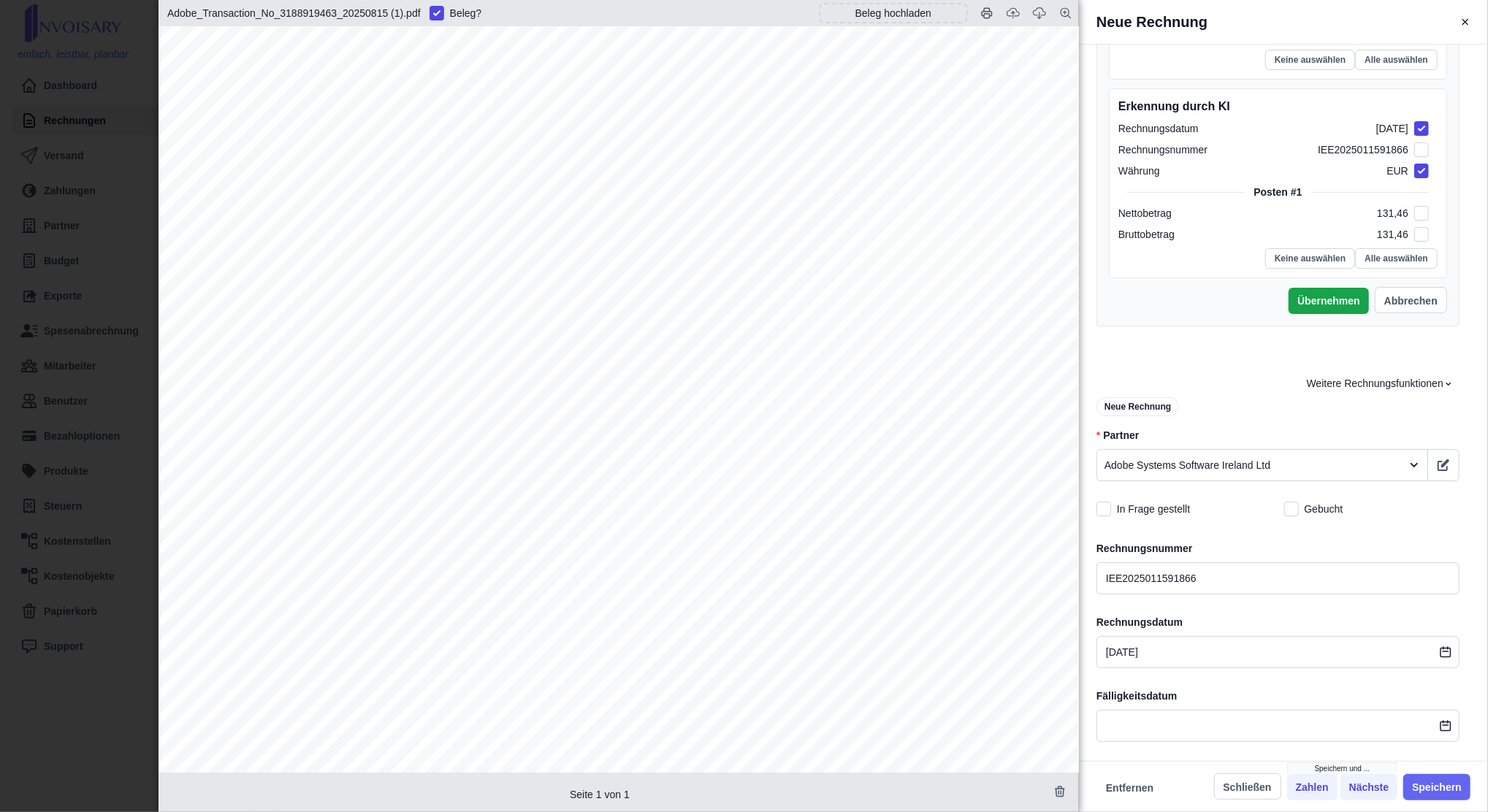
type input "131,46"
click at [1433, 779] on button "Speichern" at bounding box center [1437, 787] width 67 height 26
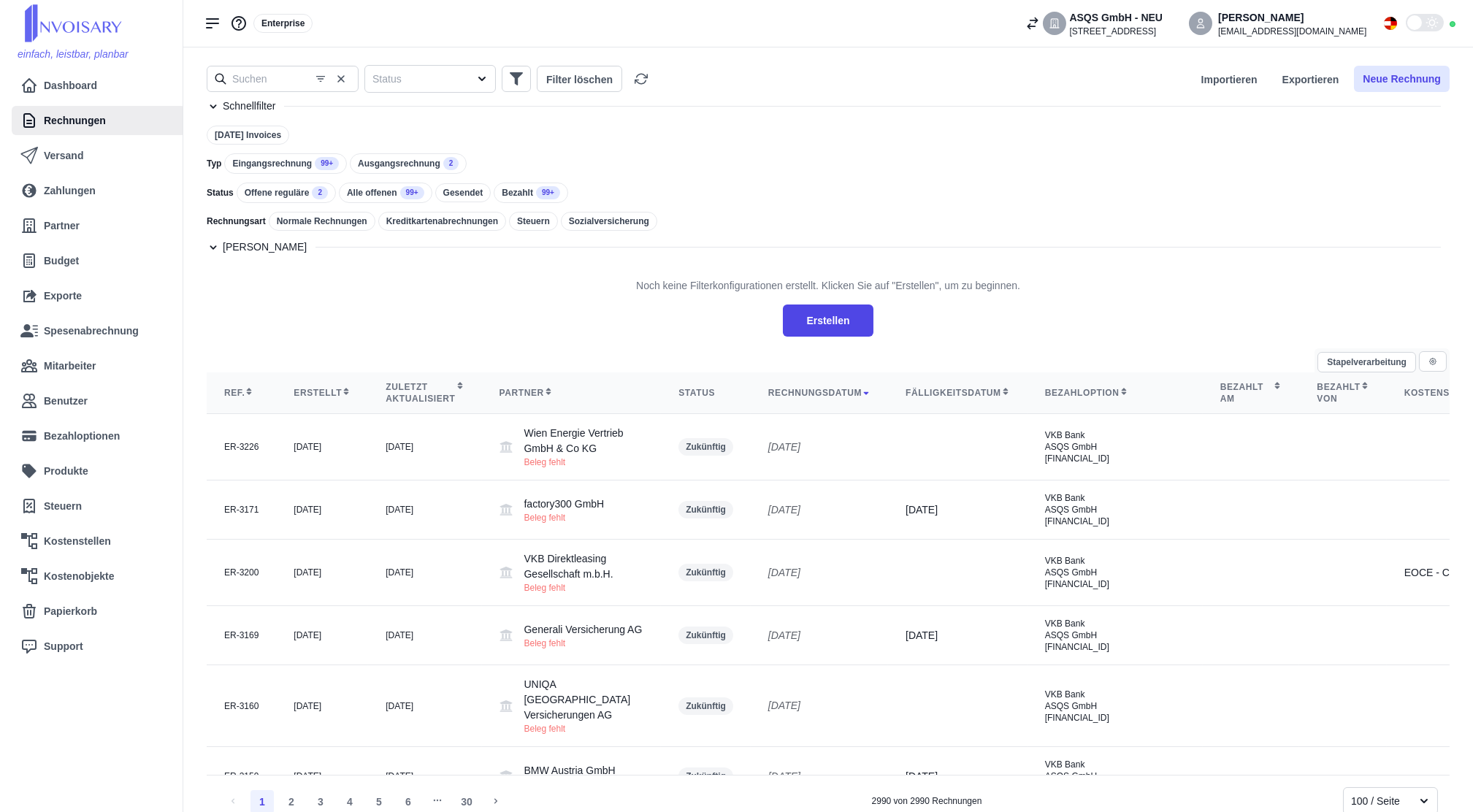
click at [1435, 84] on button "Neue Rechnung" at bounding box center [1401, 78] width 96 height 26
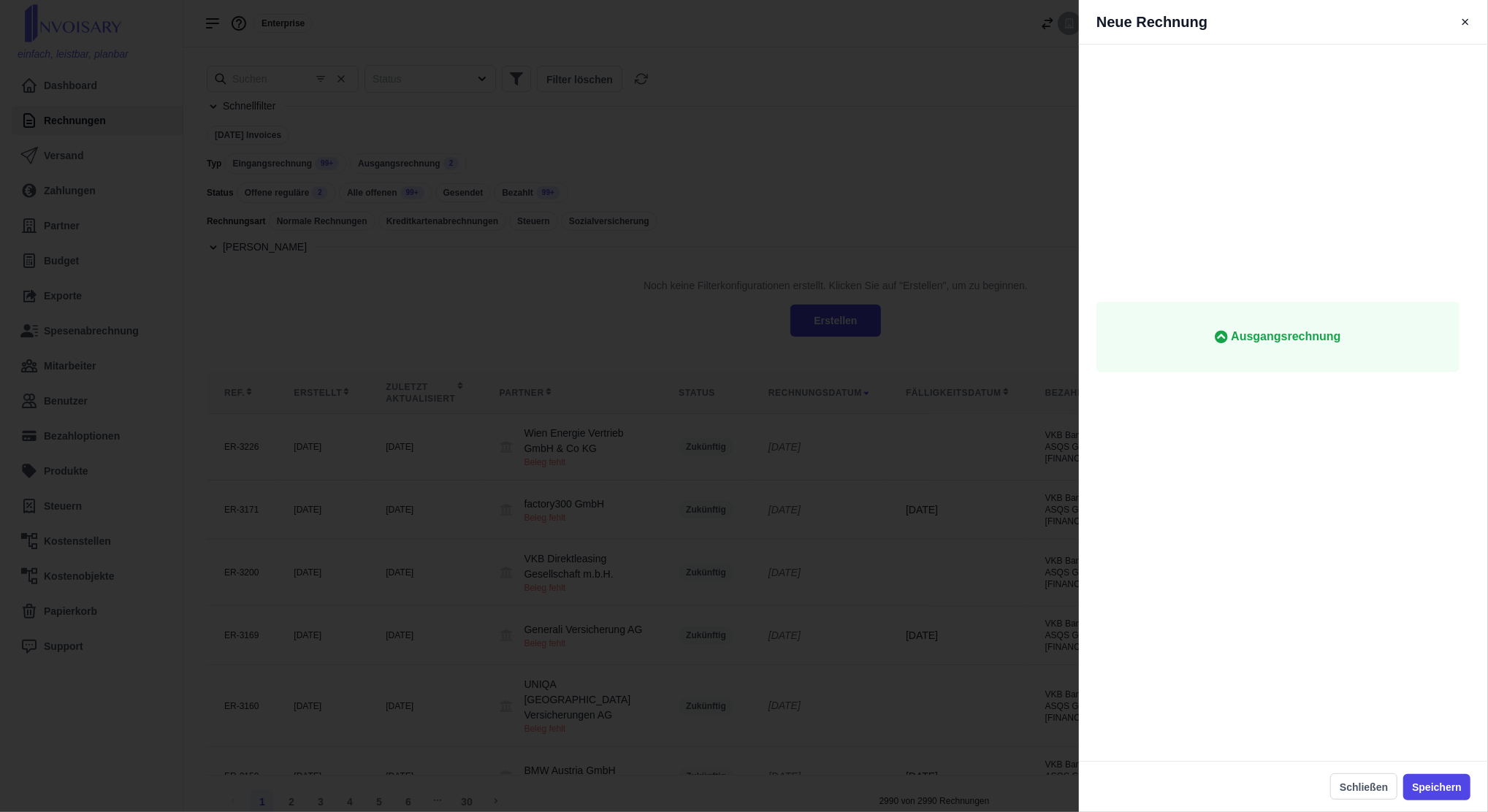
click at [1360, 105] on span "Eingangsrechnung" at bounding box center [1279, 97] width 317 height 18
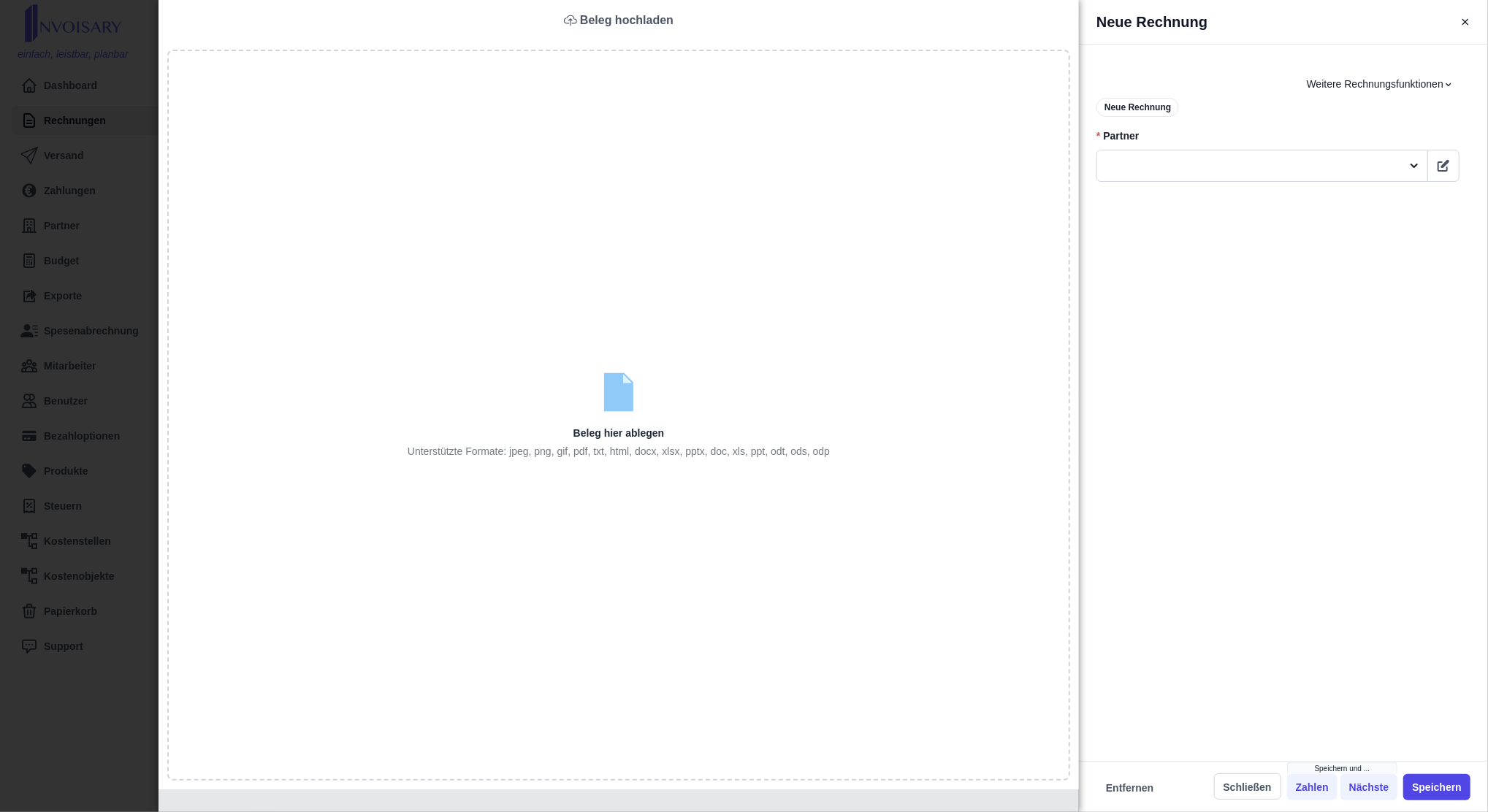
type input "C:\fakepath\Invoice_INVCZ9854779 (1).pdf"
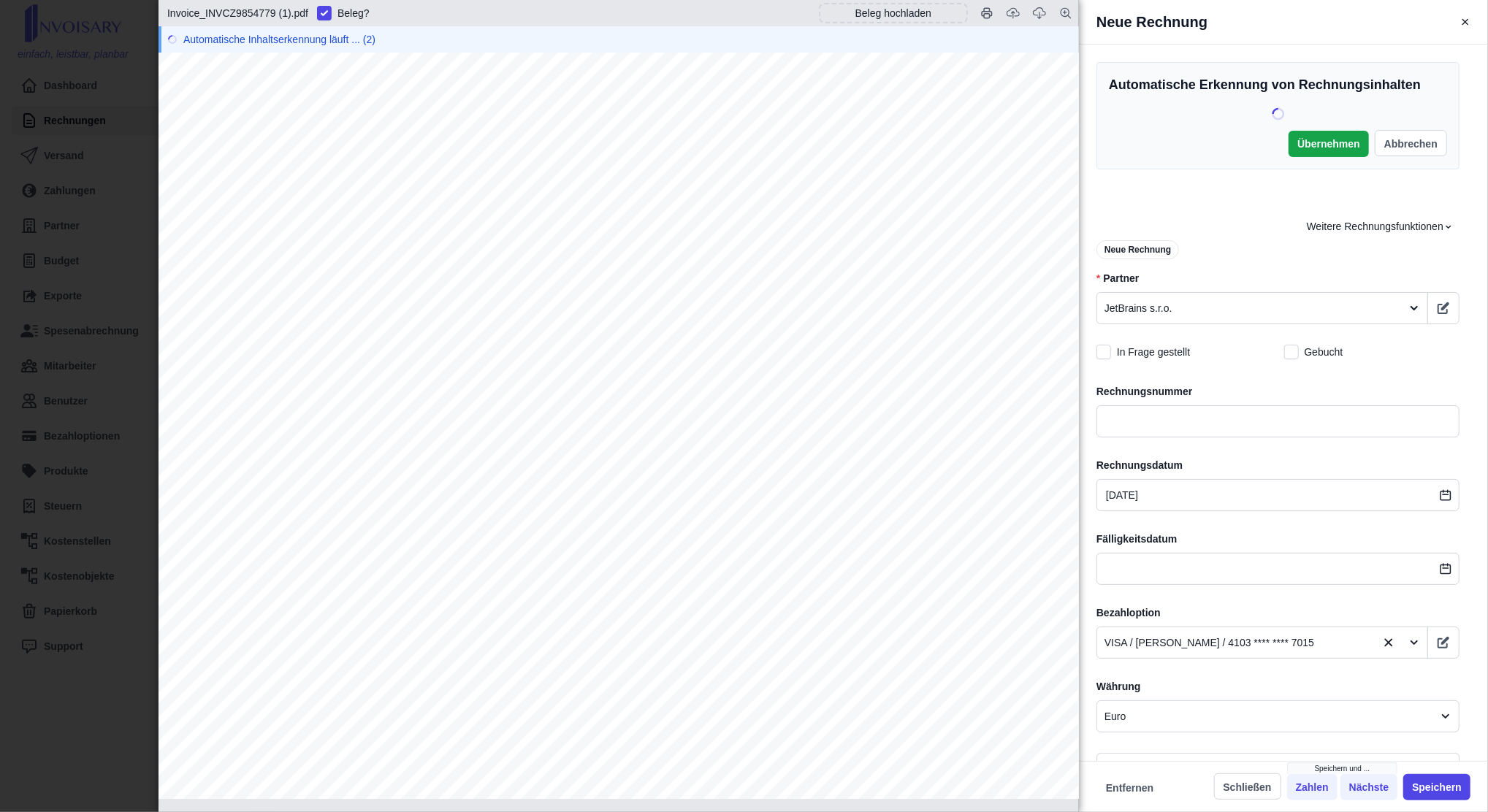
click at [633, 259] on span "Invoice INVCZ9854779" at bounding box center [615, 269] width 255 height 20
copy span "INVCZ9854779"
click at [1261, 422] on input "text" at bounding box center [1279, 421] width 363 height 32
paste input "INVCZ9854779"
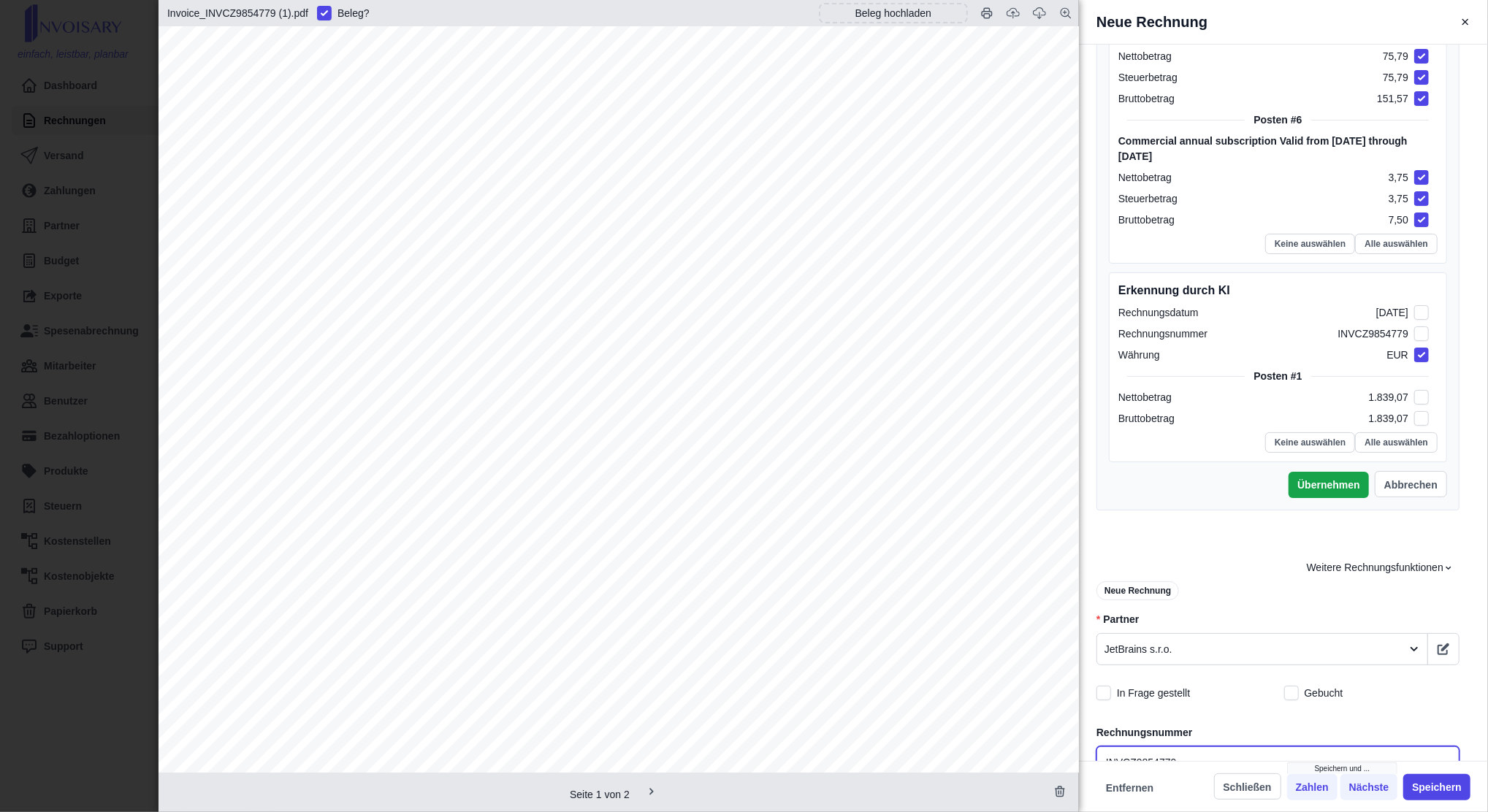
scroll to position [1265, 0]
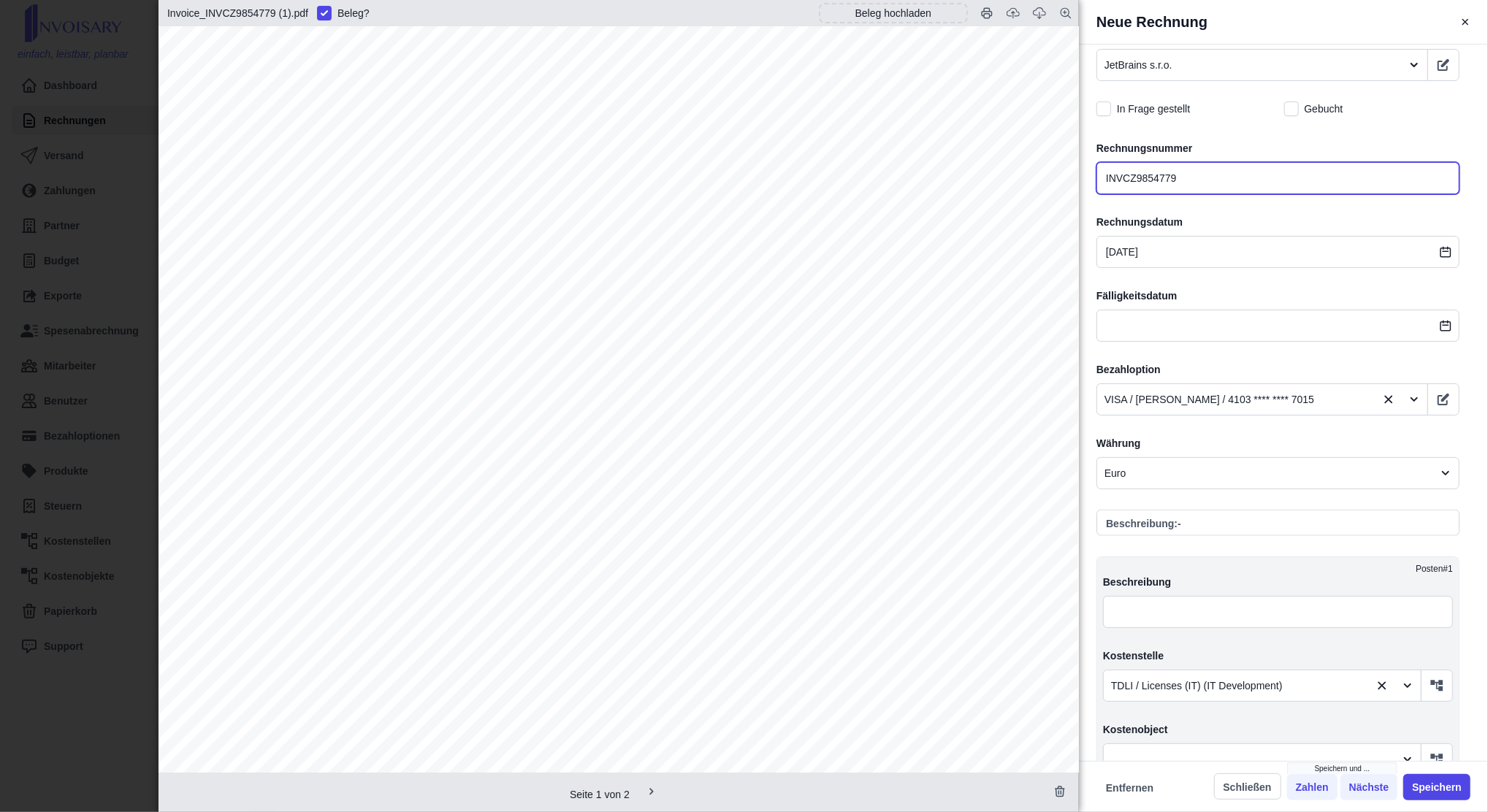
type input "INVCZ9854779"
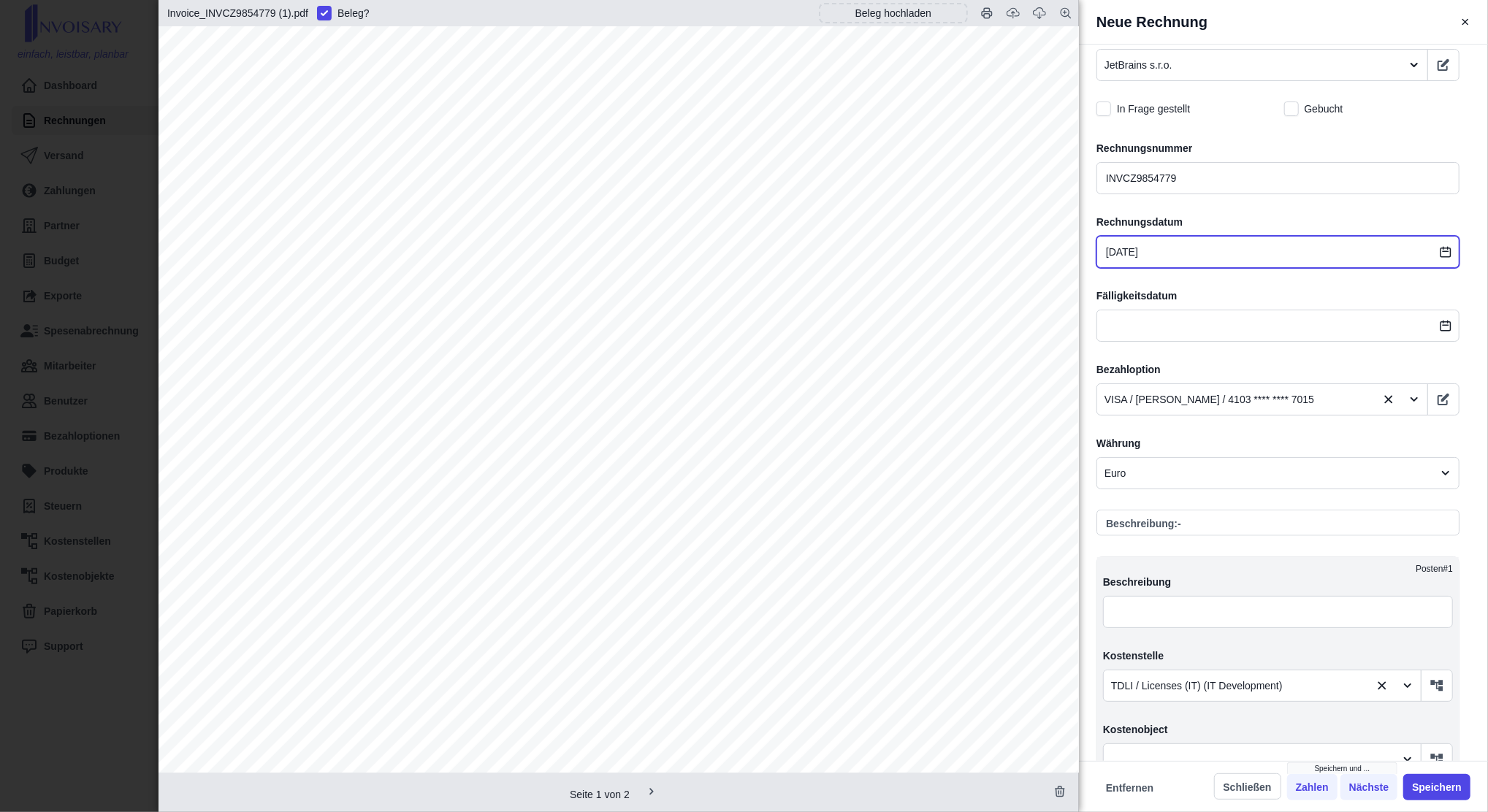
click at [1172, 248] on input "[DATE]" at bounding box center [1279, 252] width 363 height 32
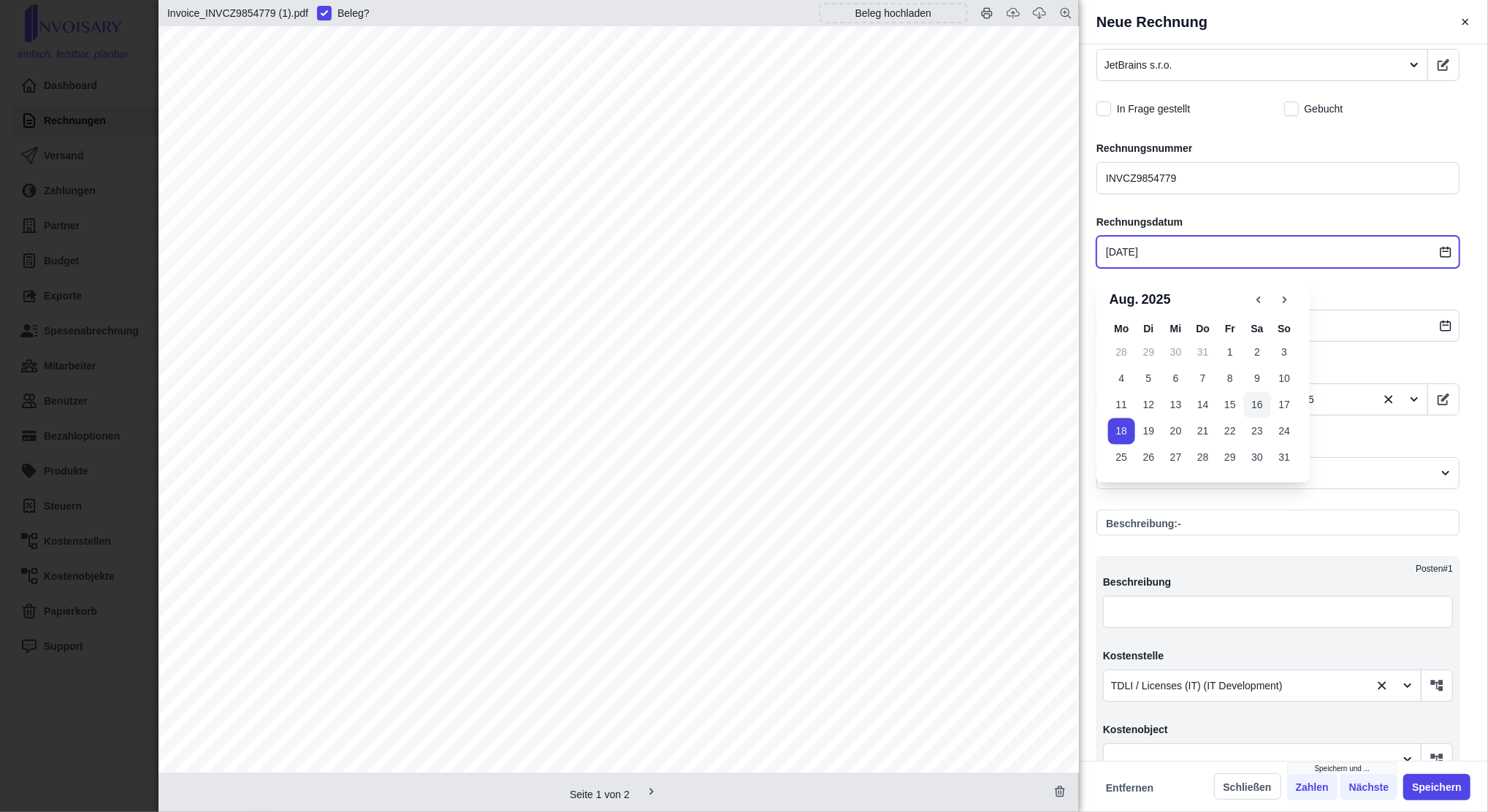
click at [1263, 409] on button "16" at bounding box center [1258, 405] width 27 height 26
type input "[DATE]"
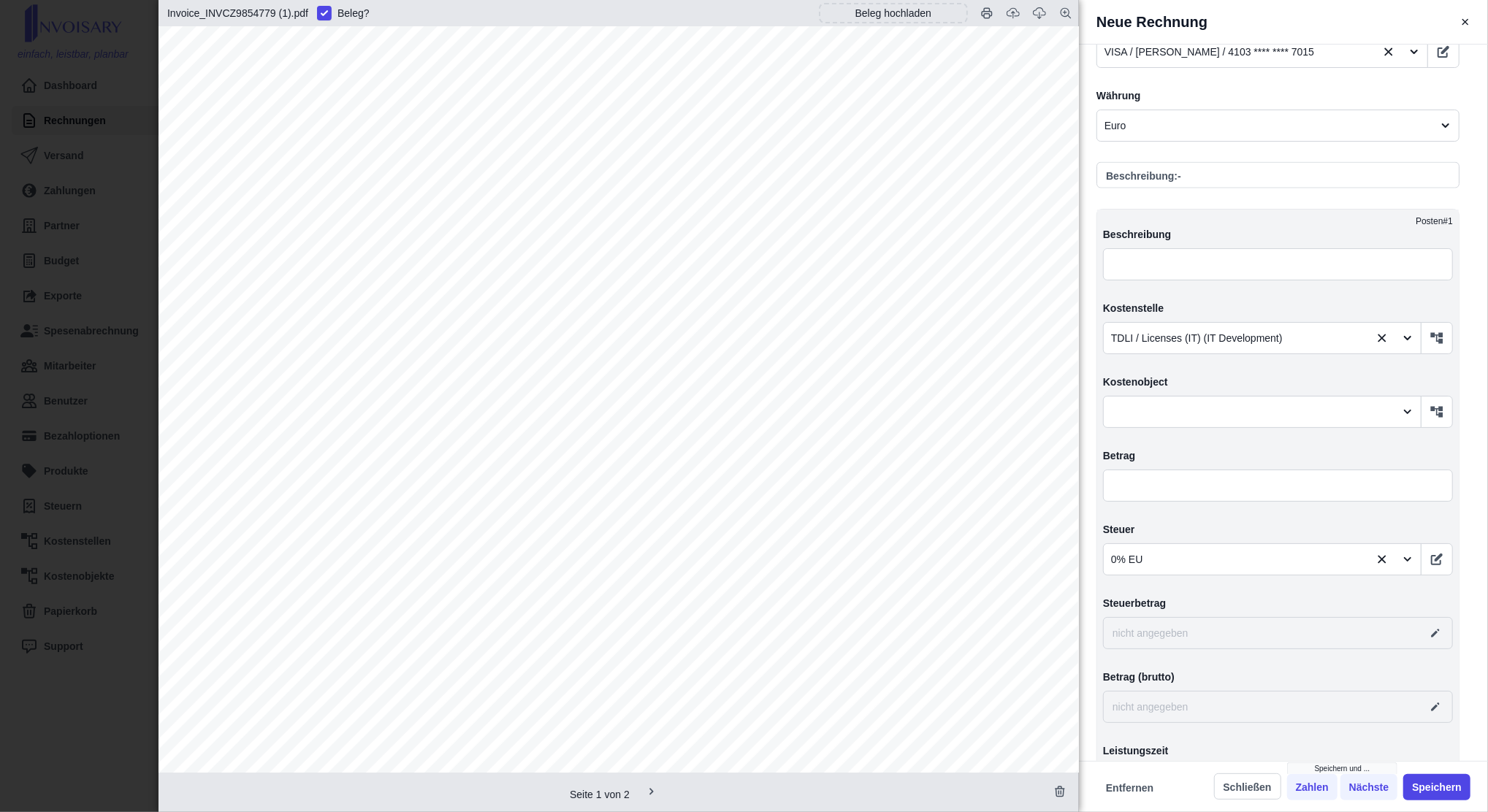
scroll to position [1654, 0]
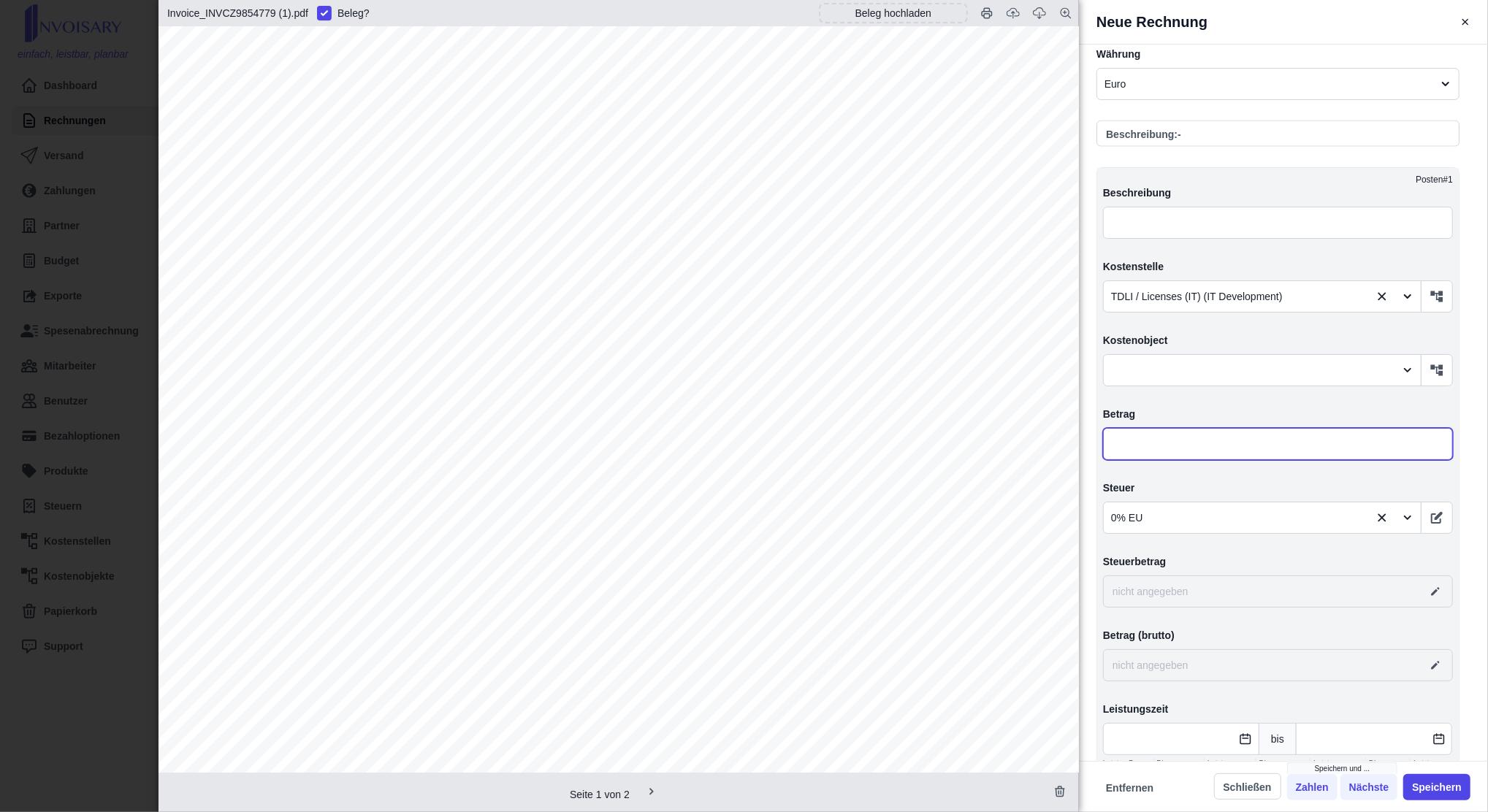
click at [1251, 444] on input "text" at bounding box center [1278, 444] width 350 height 32
type input "1,00"
type input "0,00"
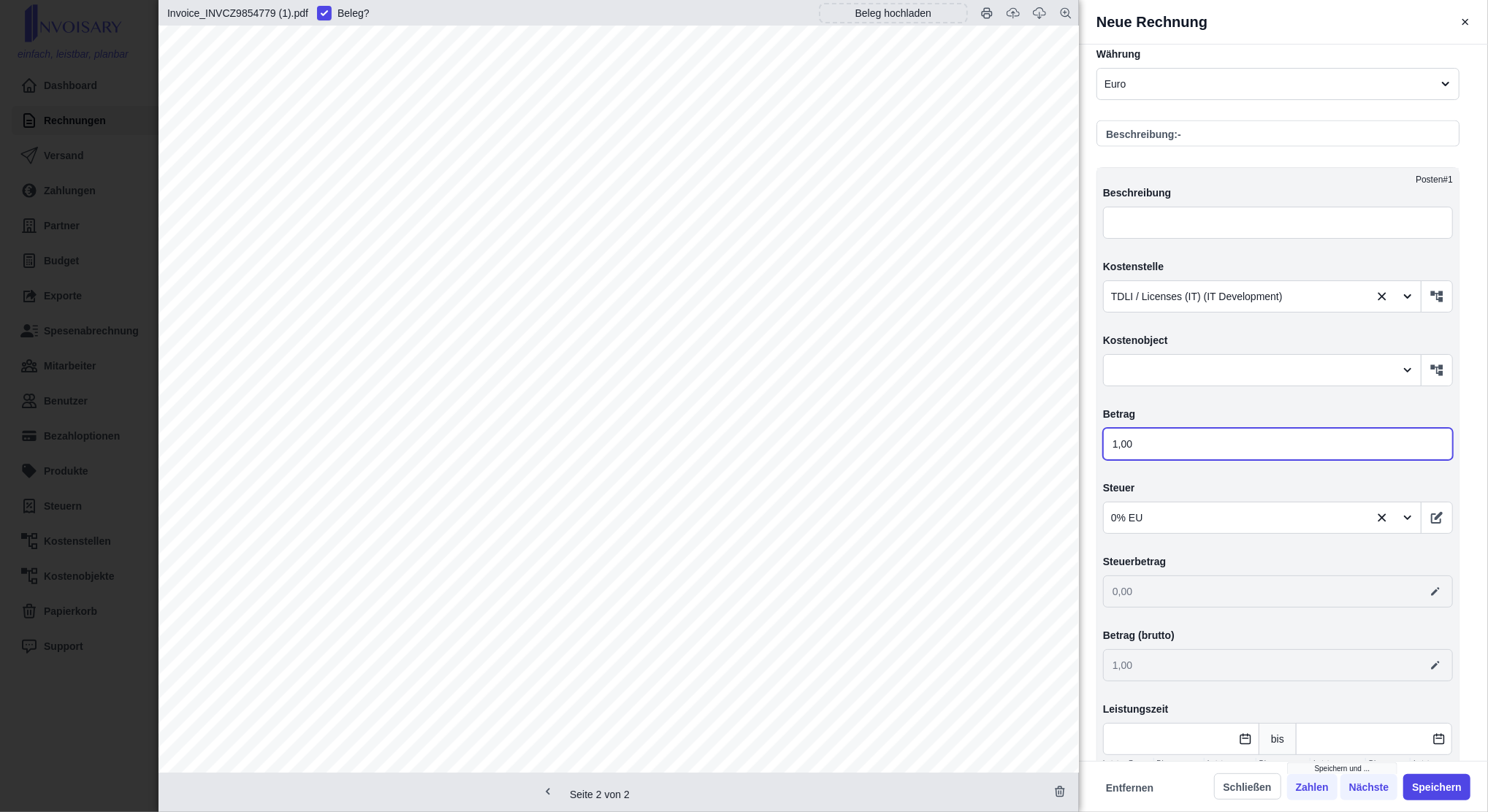
type input "18,00"
type input "183,00"
type input "1 839,00"
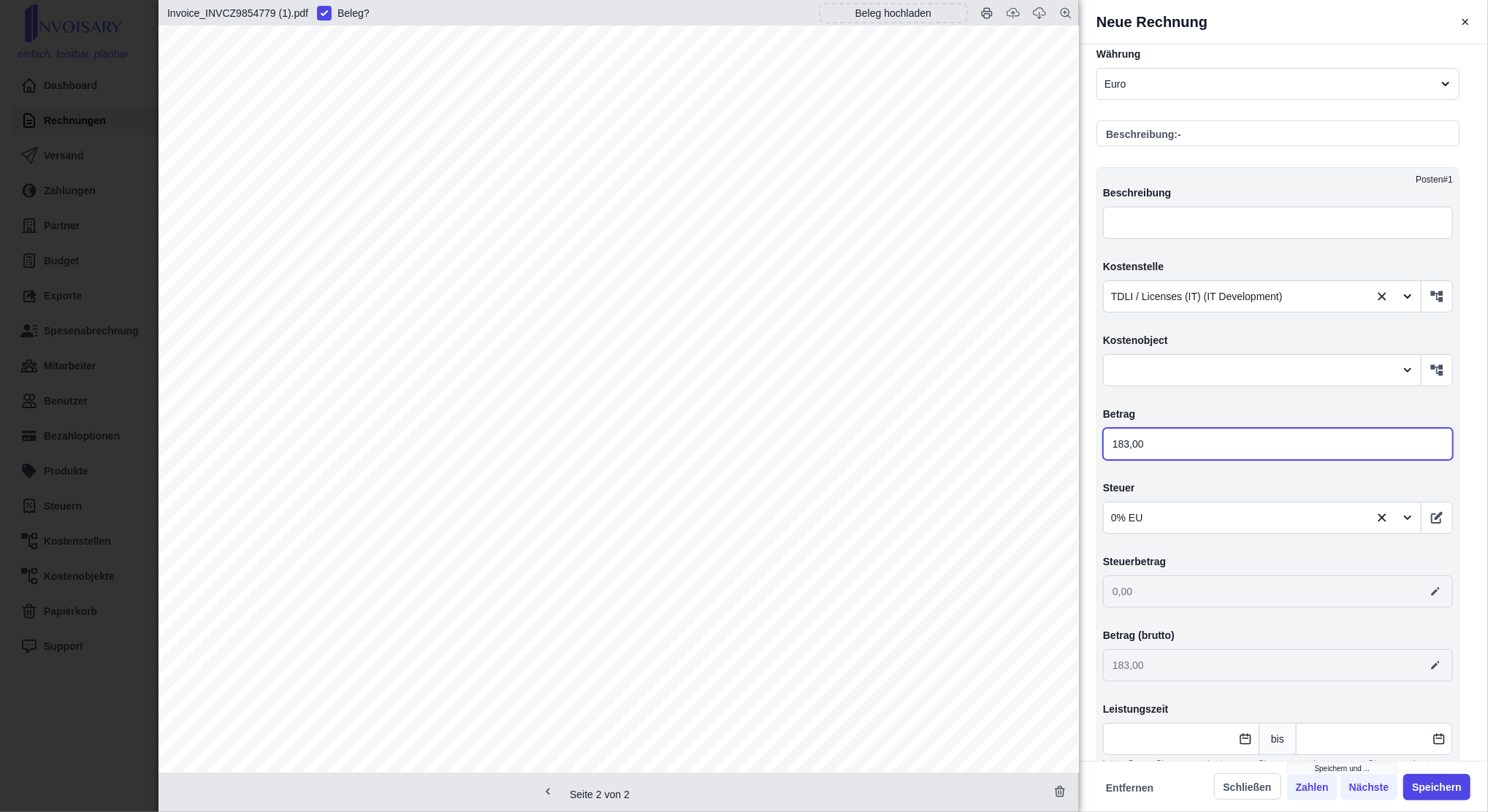
type input "1 839,00"
type input "1 839,07"
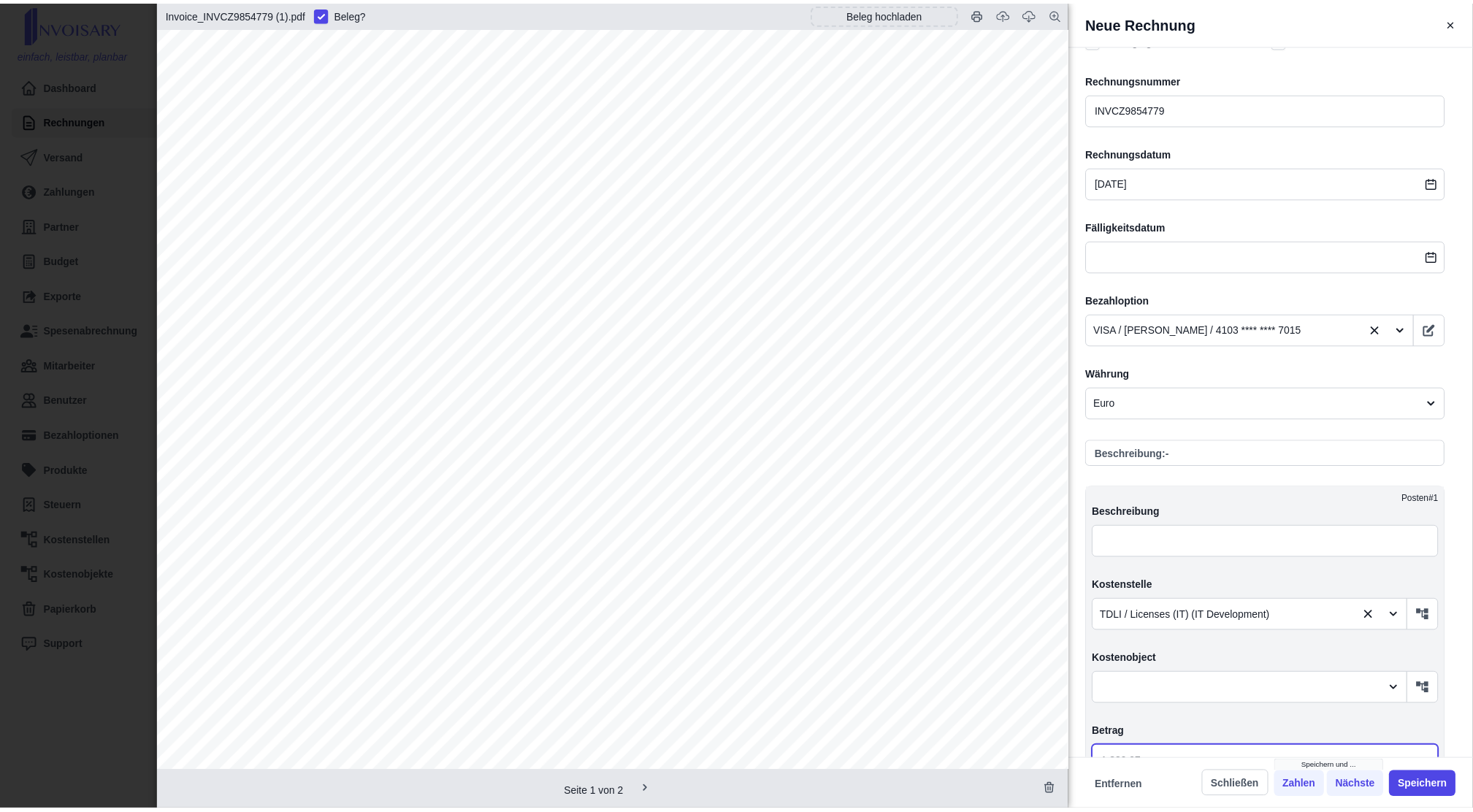
scroll to position [1351, 0]
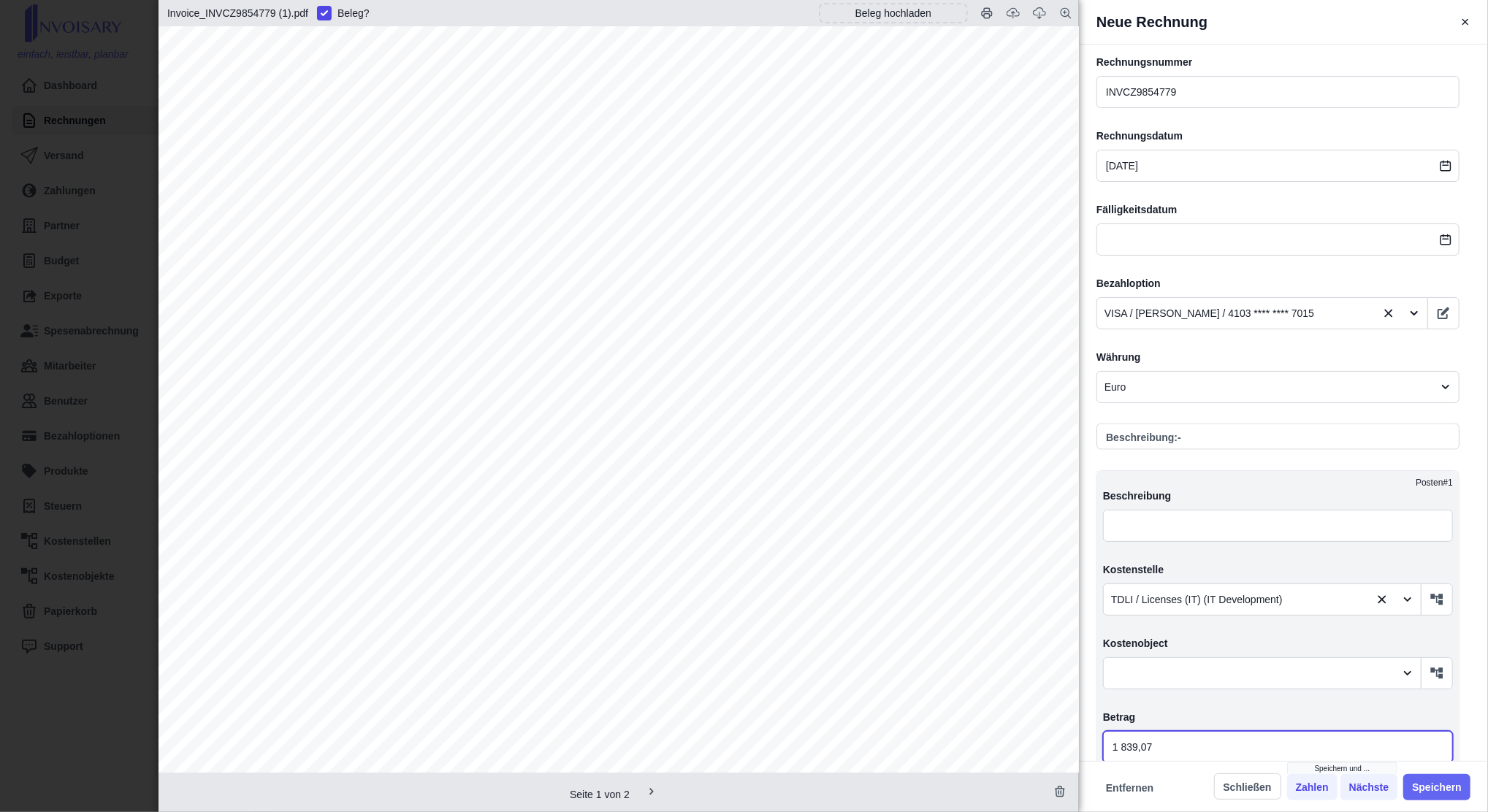
type input "1 839,07"
click at [1435, 782] on button "Speichern" at bounding box center [1437, 787] width 67 height 26
